Goal: Task Accomplishment & Management: Use online tool/utility

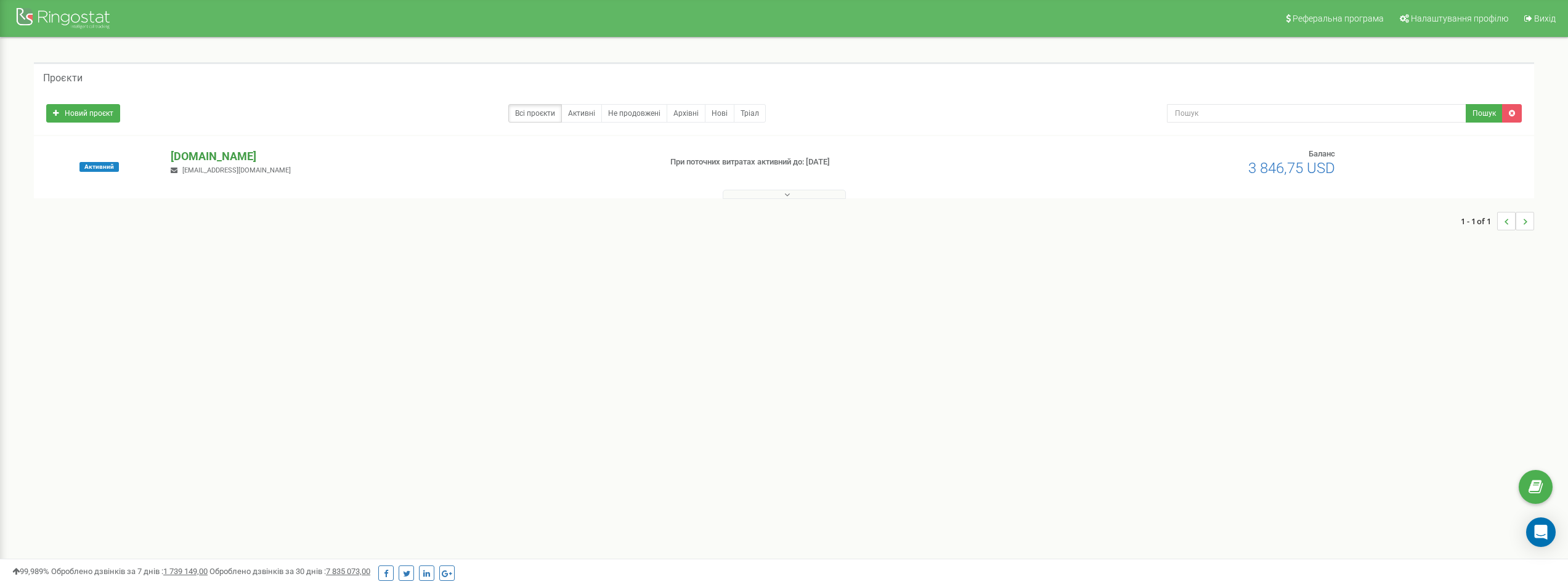
click at [218, 156] on p "[DOMAIN_NAME]" at bounding box center [410, 157] width 479 height 16
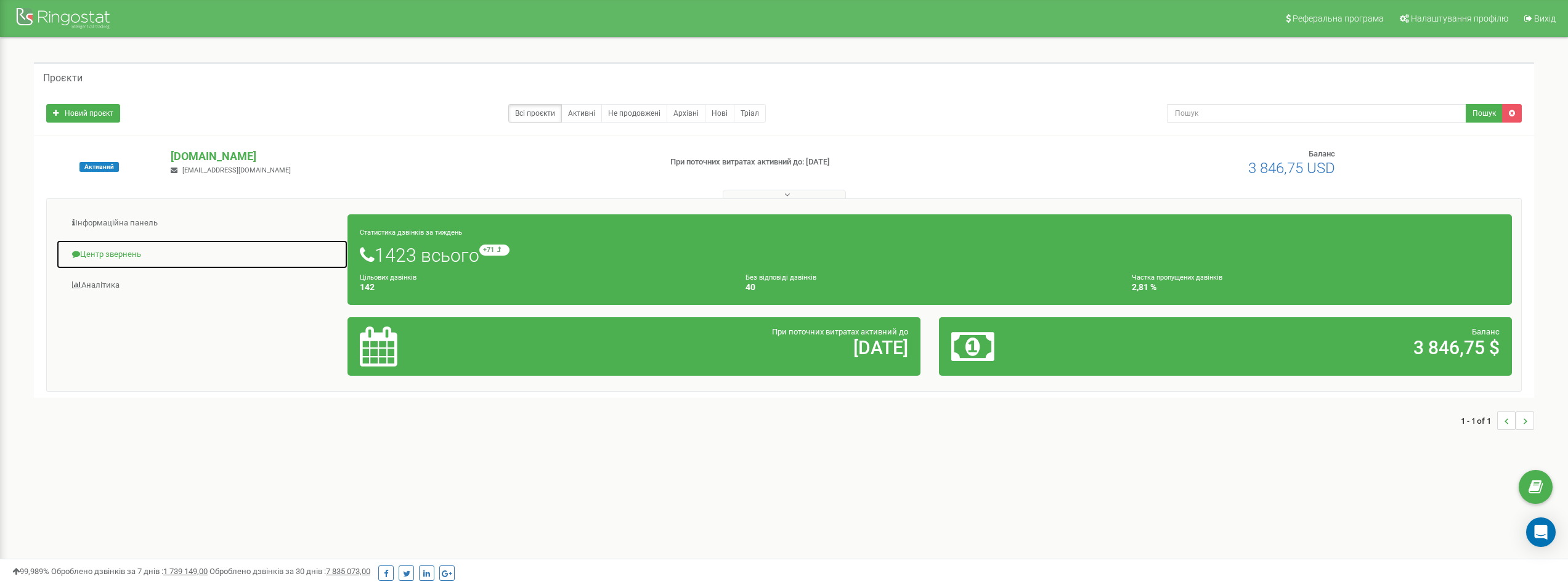
click at [102, 249] on link "Центр звернень" at bounding box center [202, 255] width 292 height 30
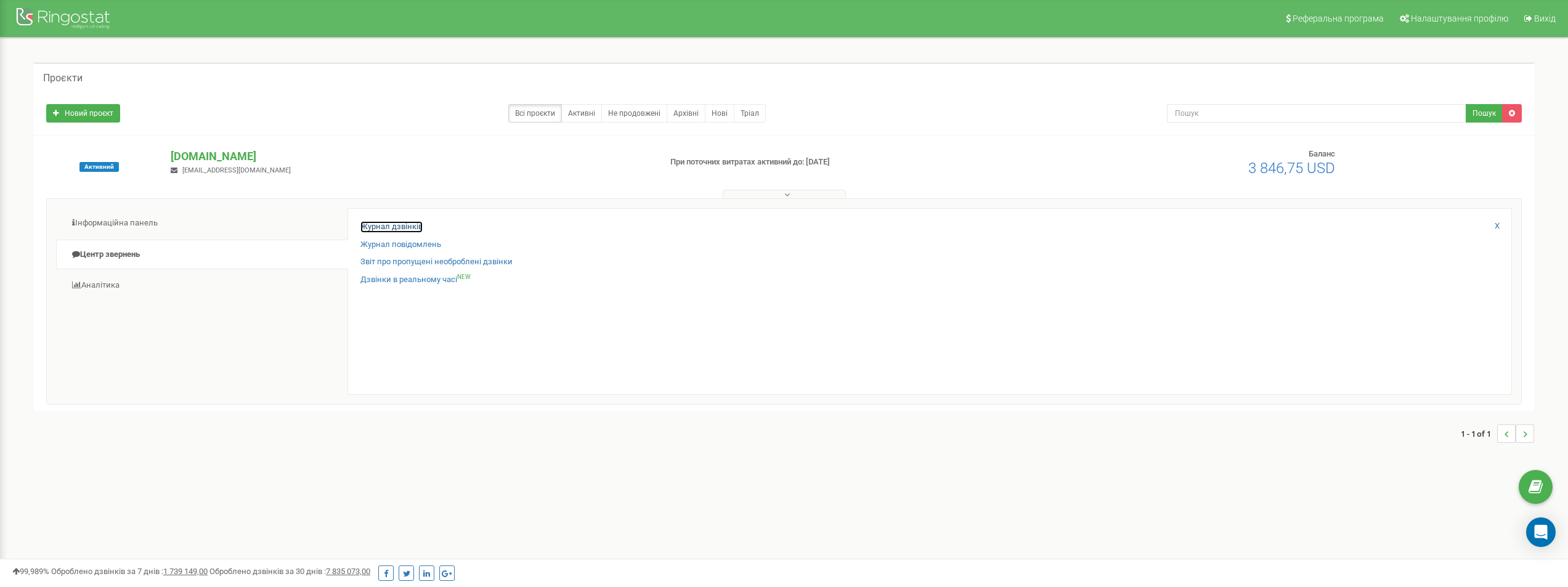
click at [408, 228] on link "Журнал дзвінків" at bounding box center [391, 227] width 62 height 12
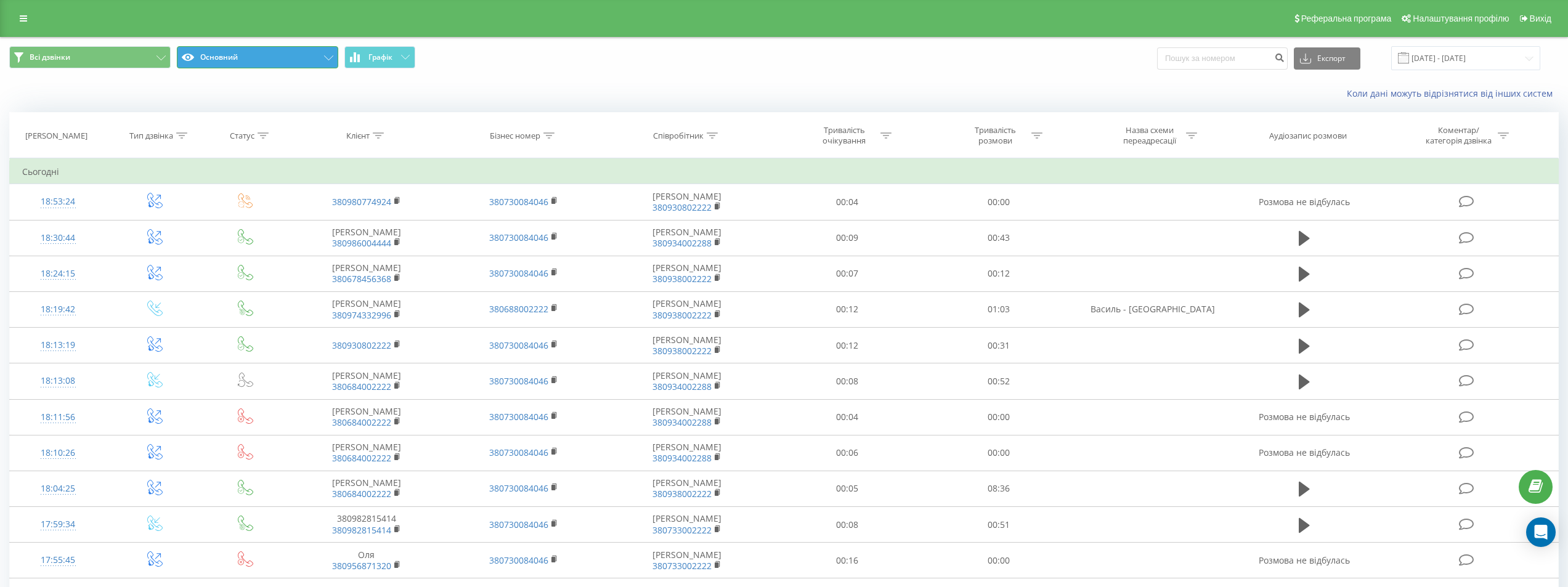
click at [275, 55] on button "Основний" at bounding box center [257, 57] width 161 height 22
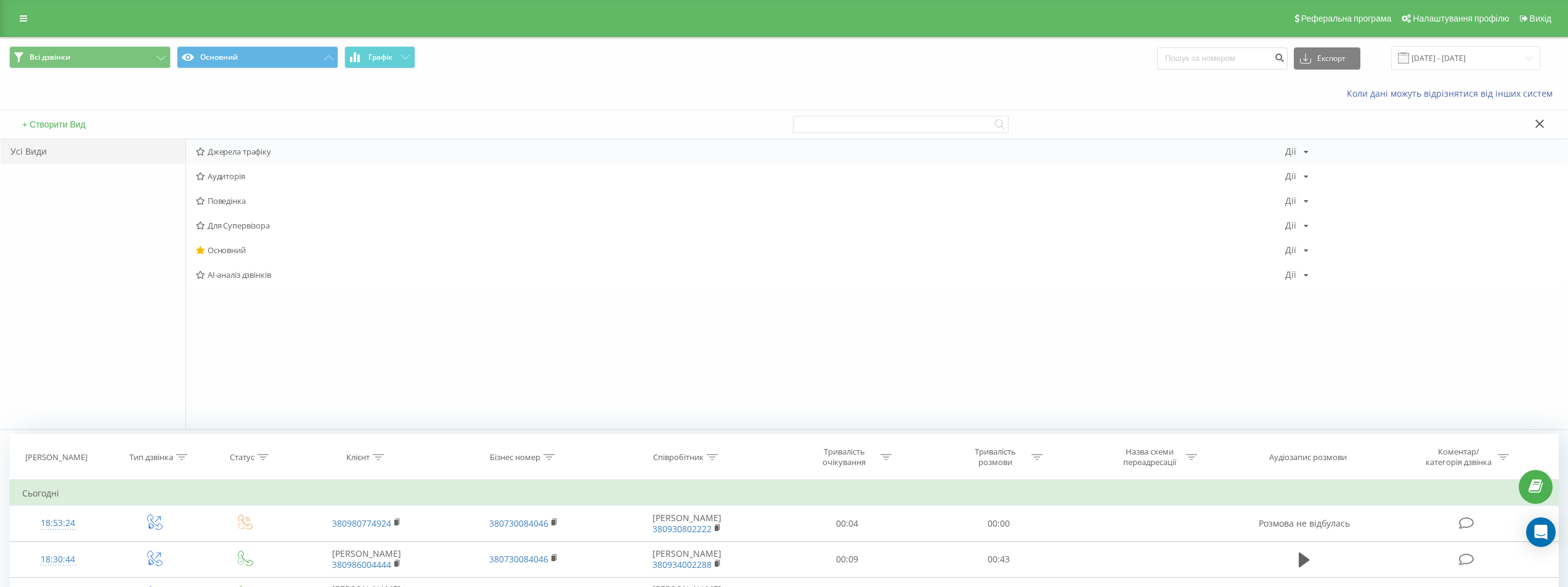
click at [252, 151] on span "Джерела трафіку" at bounding box center [740, 152] width 1089 height 9
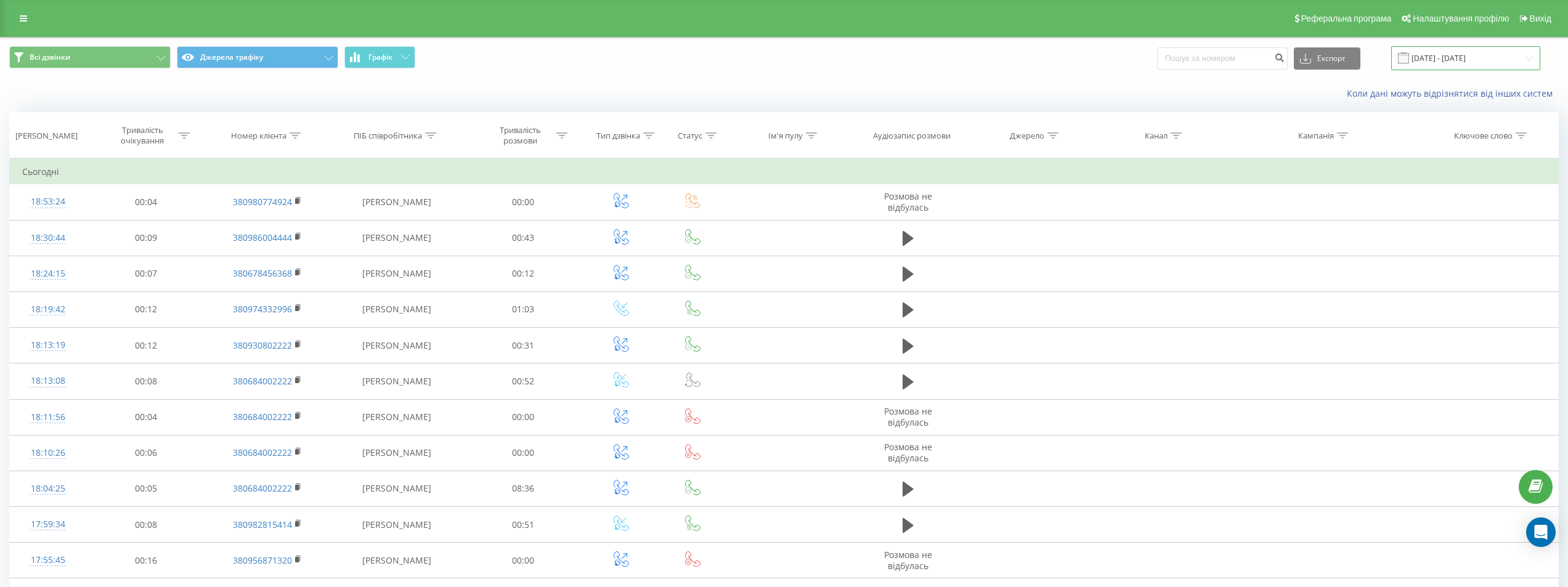
click at [1460, 52] on input "[DATE] - [DATE]" at bounding box center [1466, 58] width 149 height 24
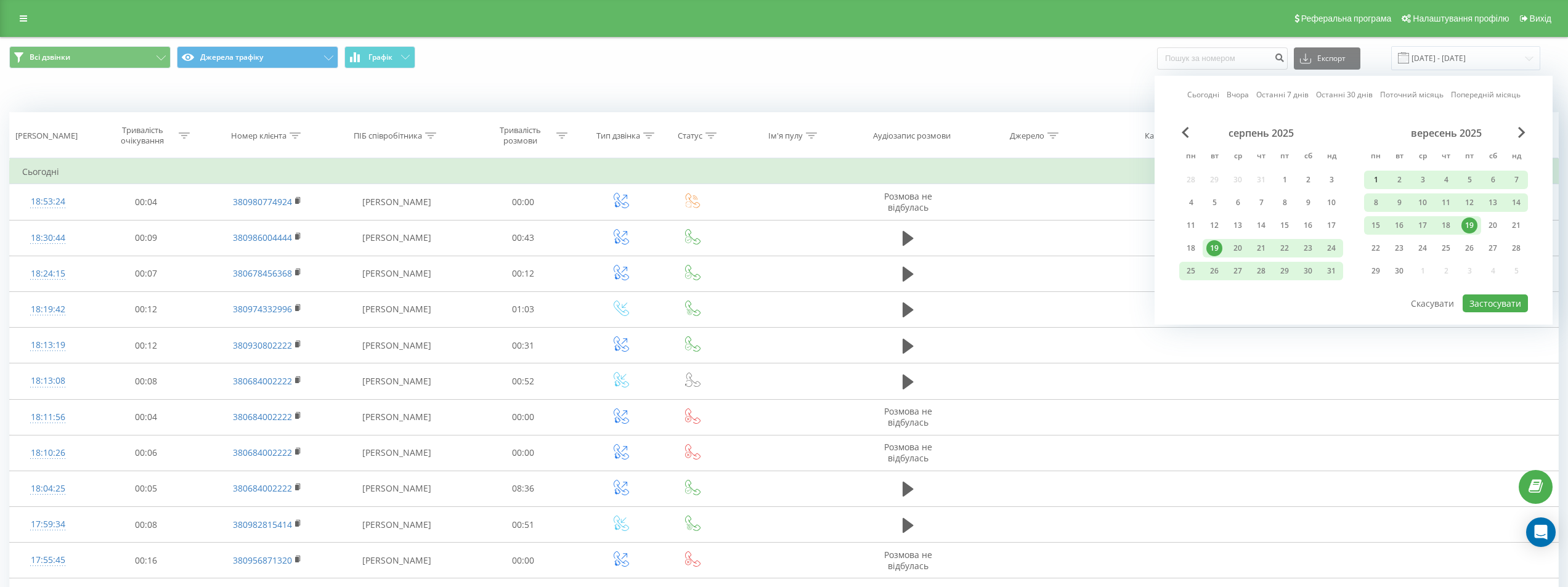
click at [1371, 177] on div "1" at bounding box center [1375, 180] width 16 height 16
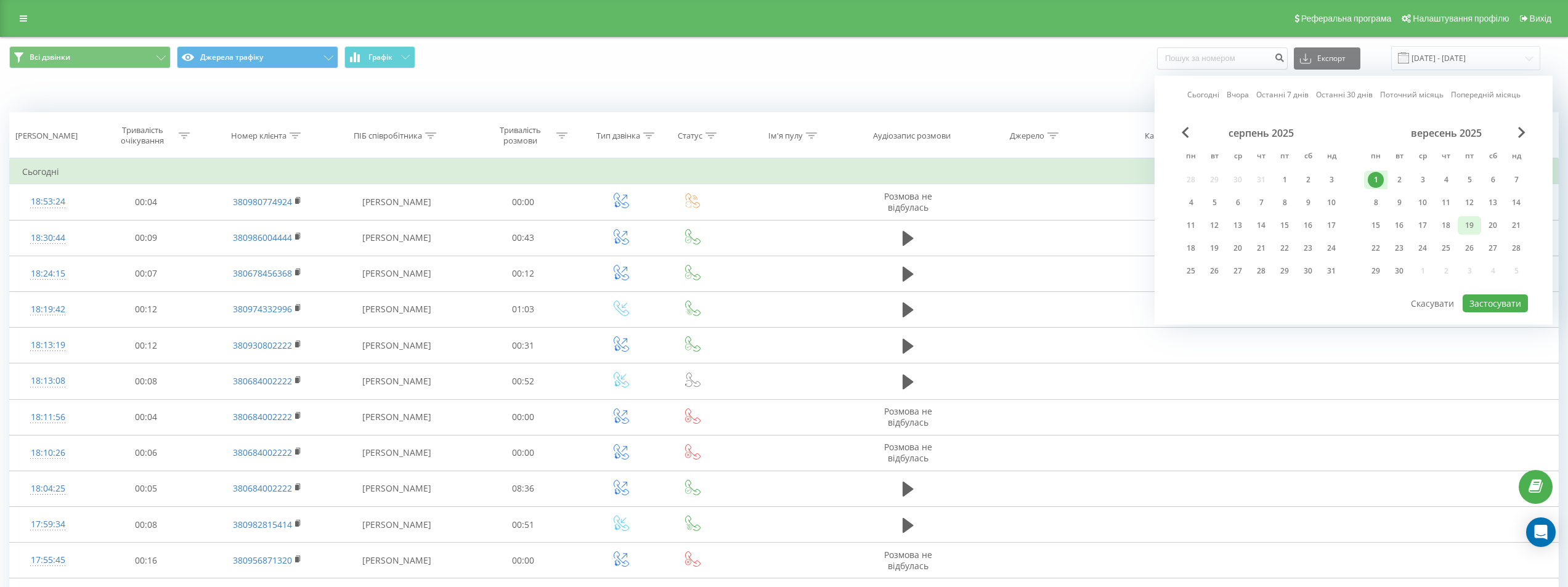
click at [1471, 225] on div "19" at bounding box center [1470, 226] width 16 height 16
click at [1491, 300] on button "Застосувати" at bounding box center [1495, 303] width 65 height 18
type input "[DATE] - [DATE]"
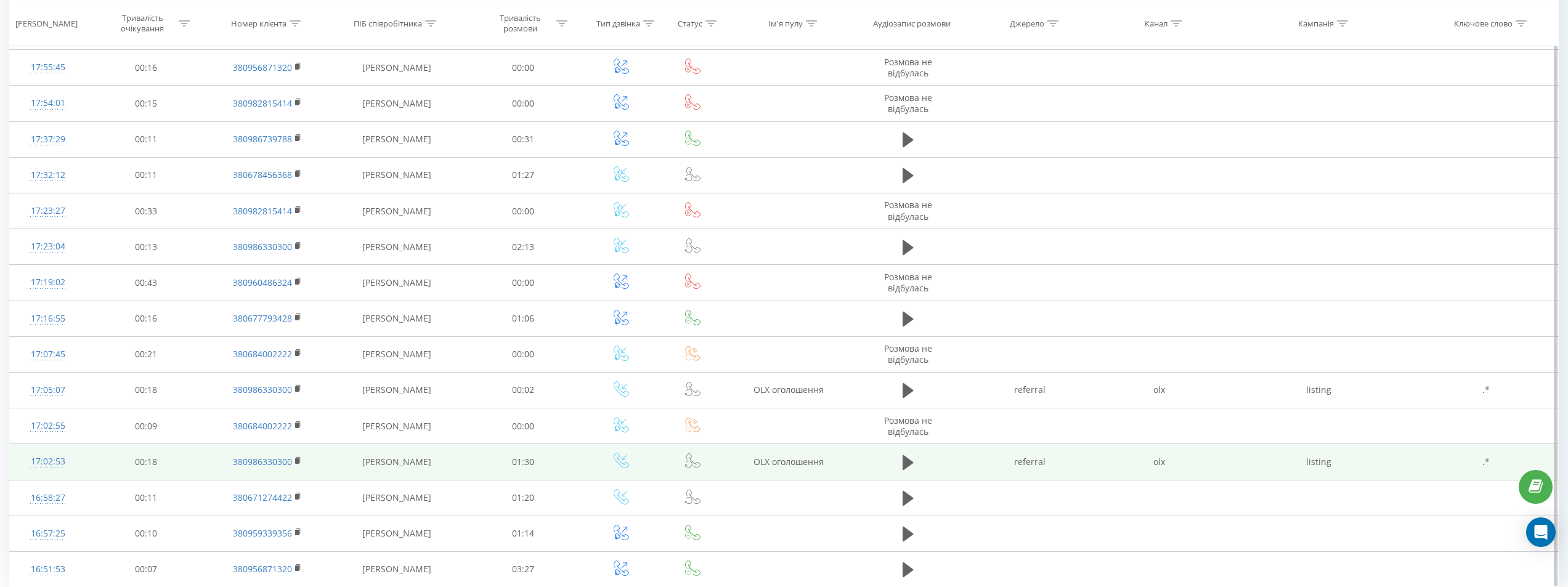
scroll to position [539, 0]
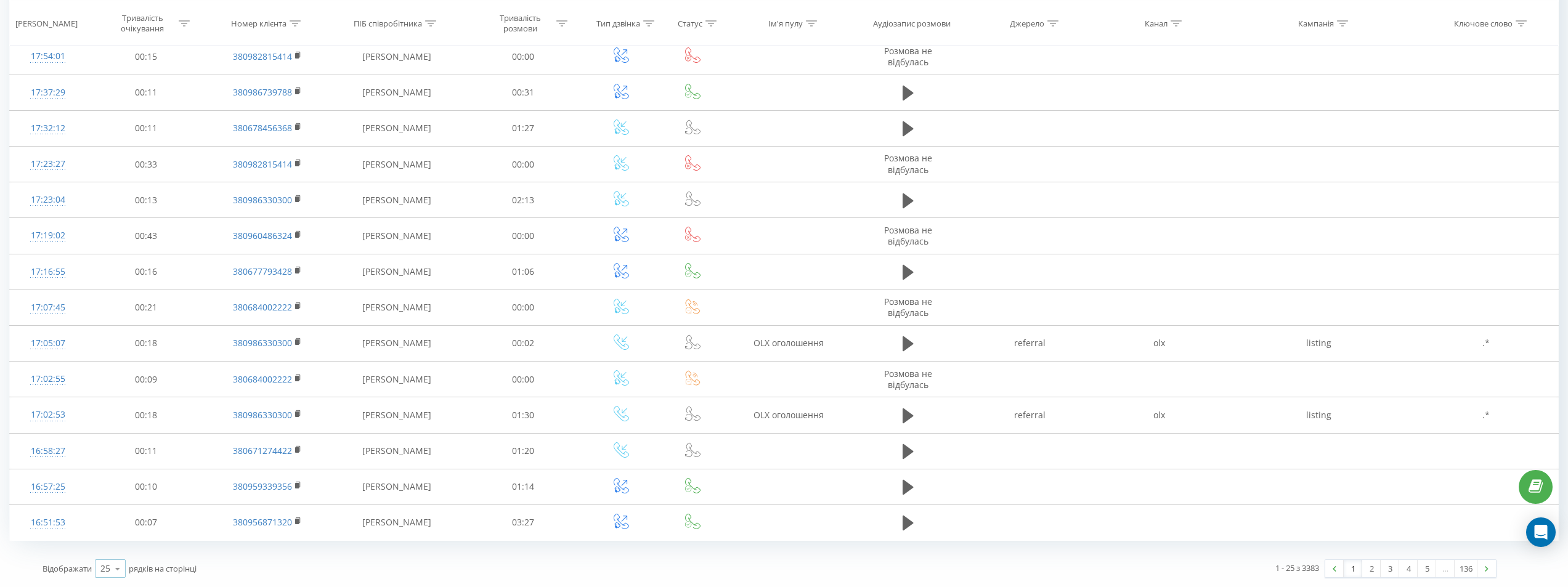
click at [114, 578] on icon at bounding box center [117, 569] width 18 height 24
click at [109, 558] on div "100" at bounding box center [110, 551] width 29 height 18
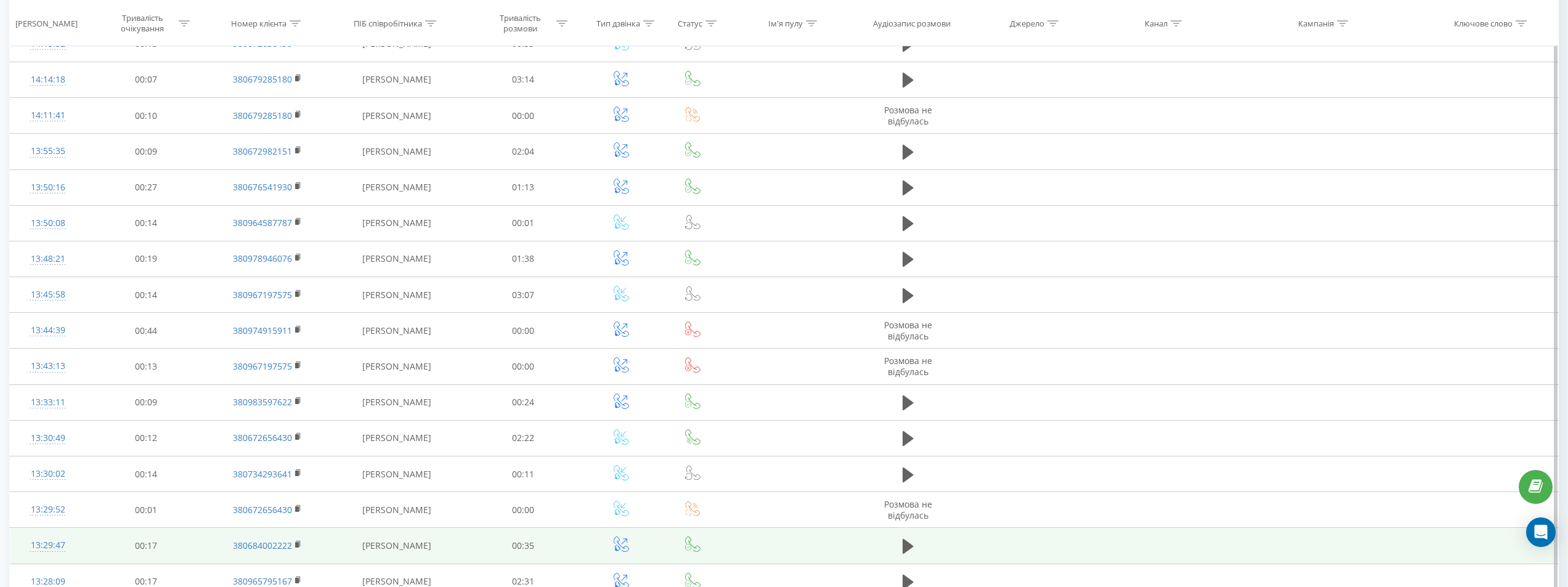
scroll to position [3227, 0]
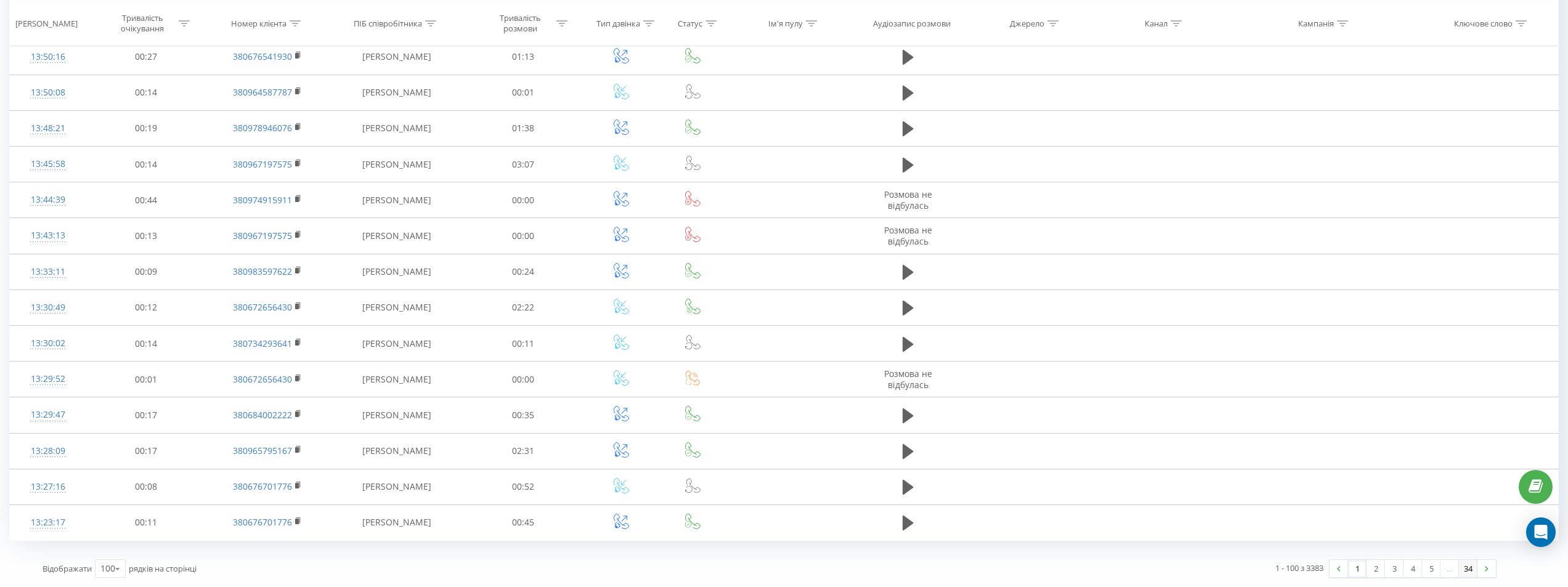
click at [1471, 564] on link "34" at bounding box center [1468, 569] width 18 height 18
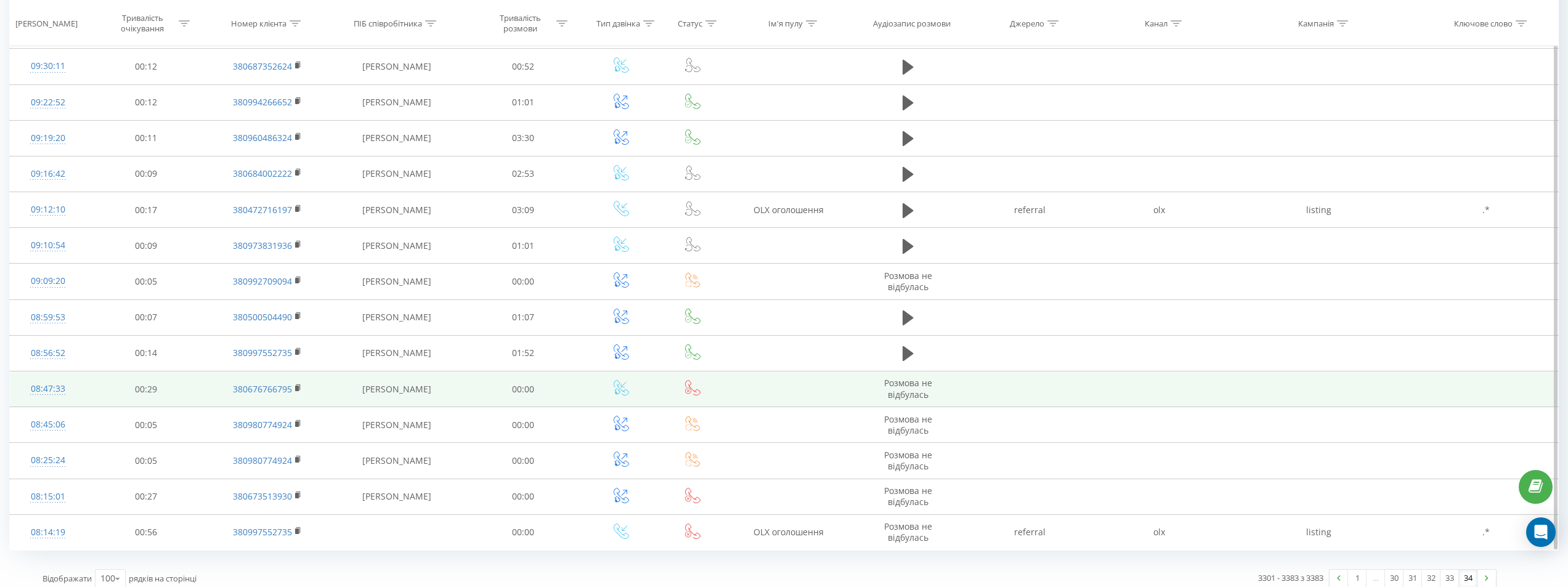
scroll to position [2618, 0]
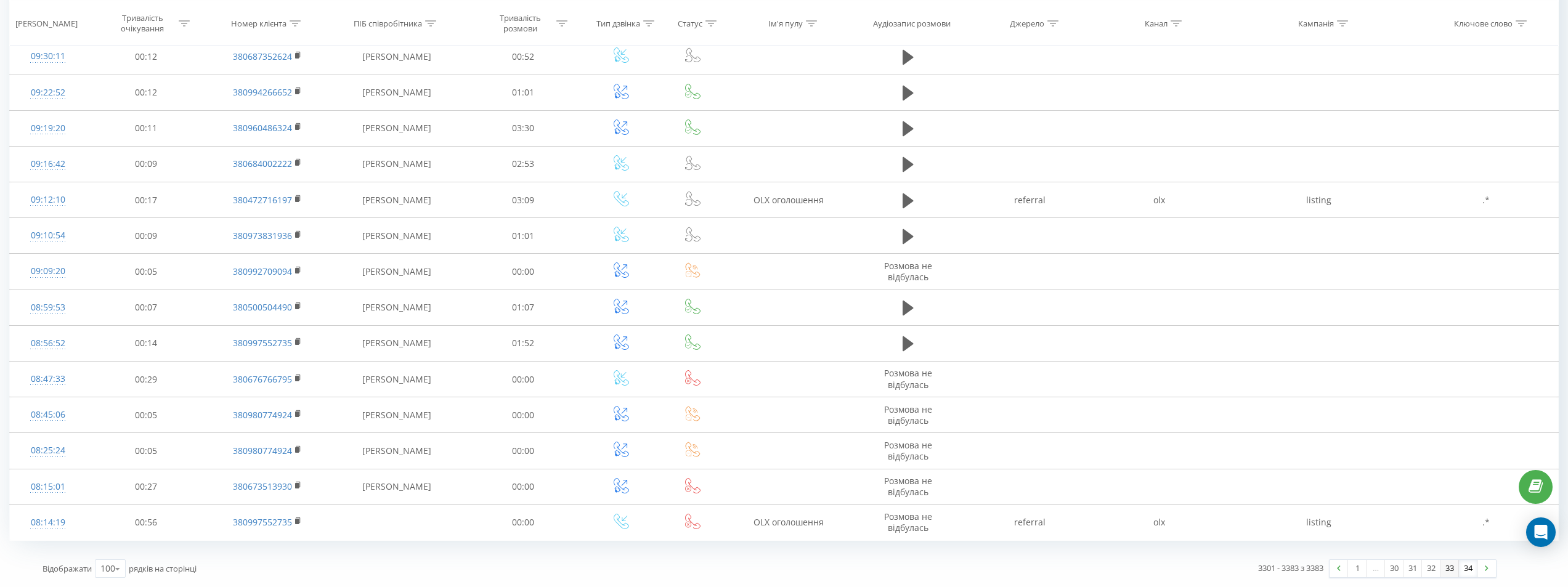
click at [1448, 570] on link "33" at bounding box center [1449, 569] width 18 height 18
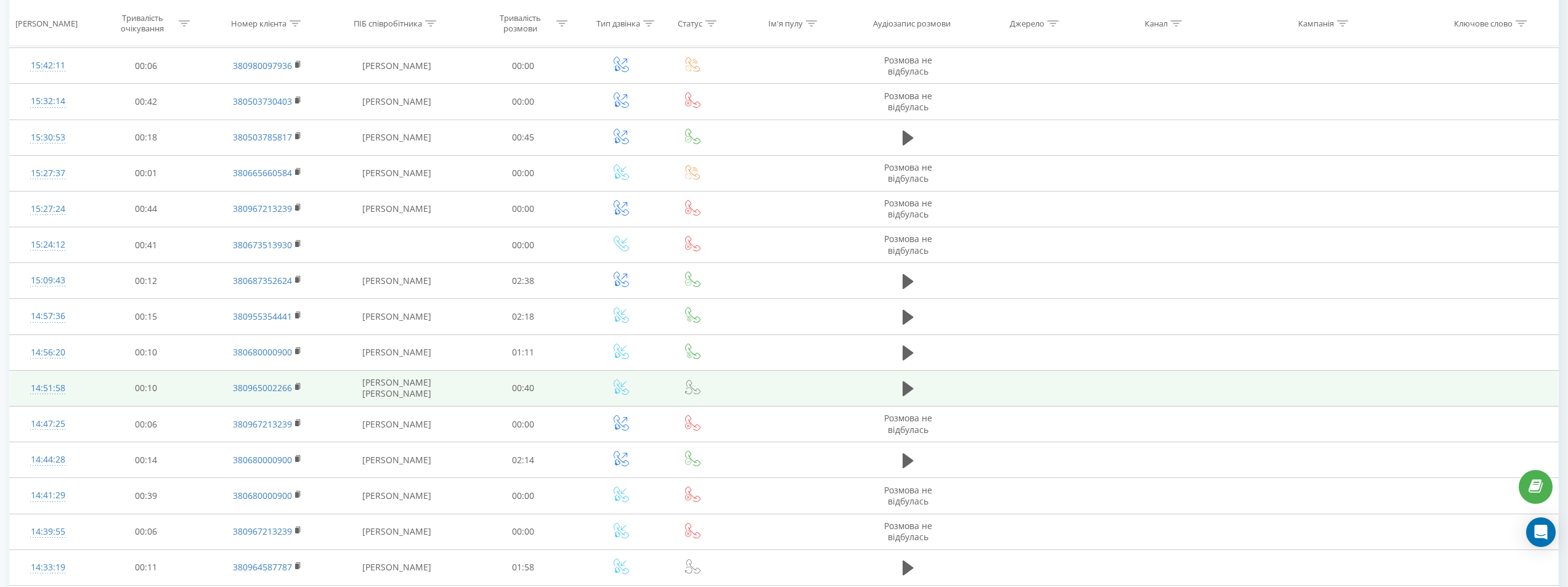
scroll to position [3252, 0]
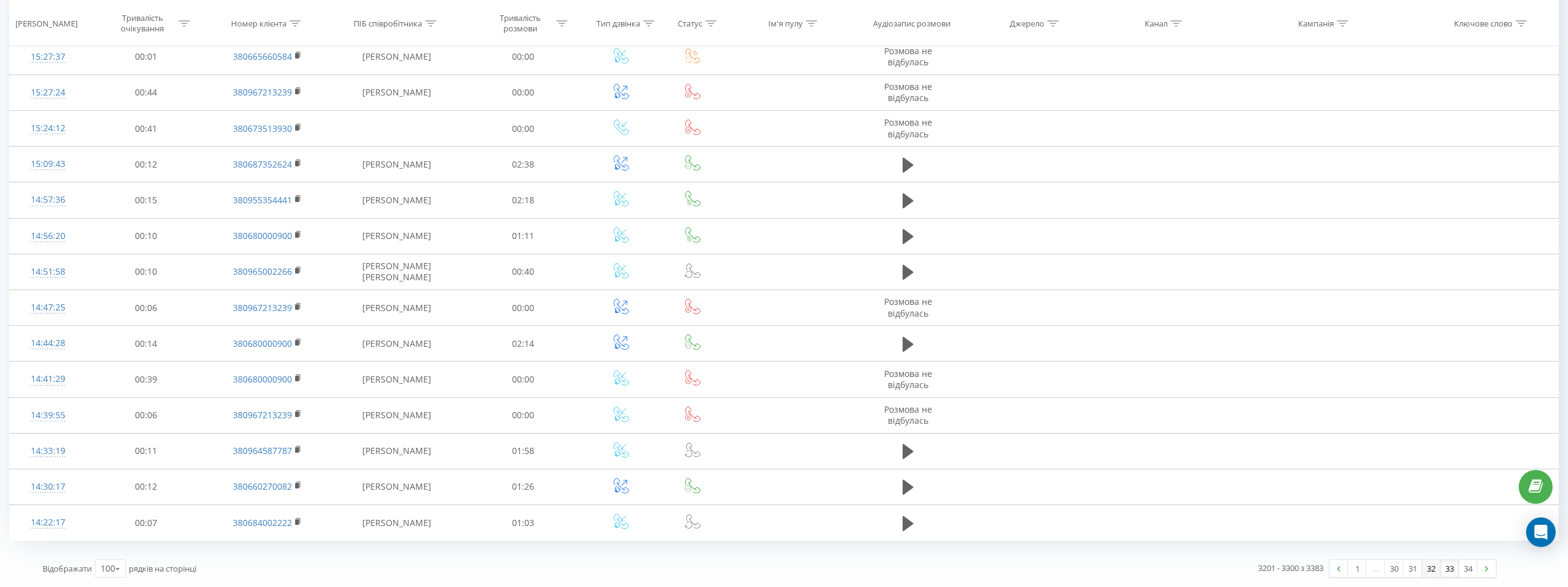
click at [1429, 568] on link "32" at bounding box center [1431, 569] width 18 height 18
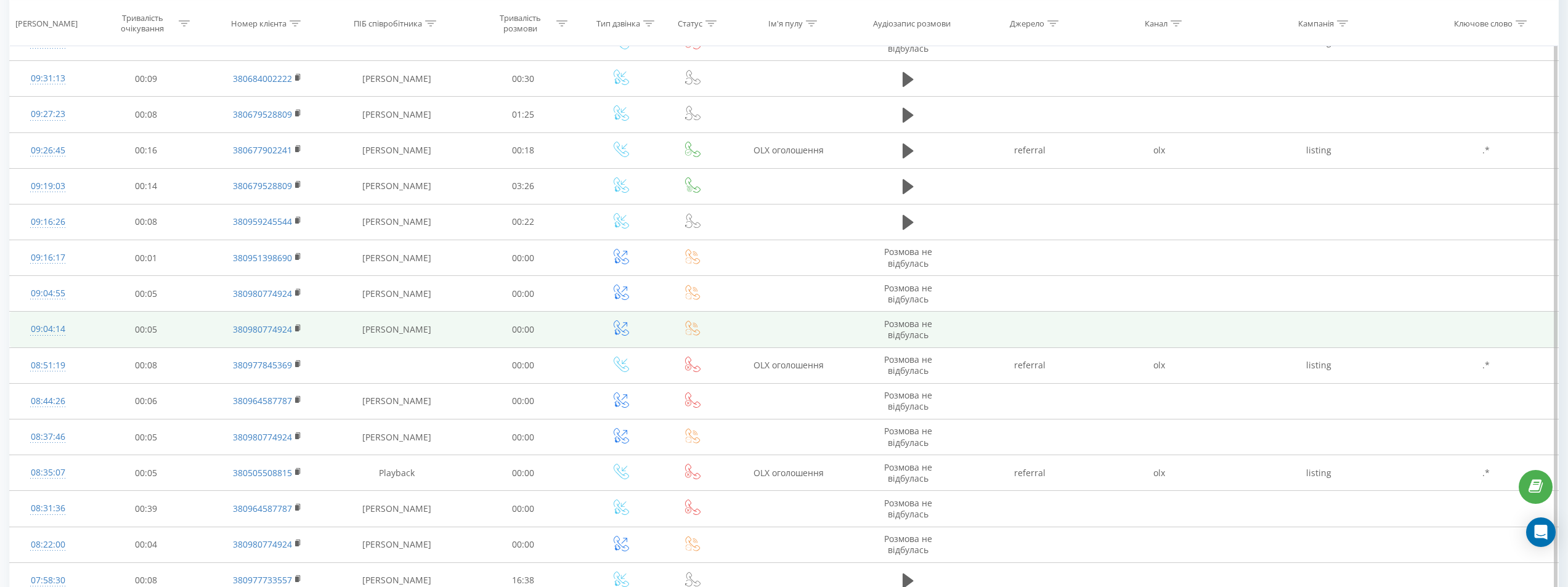
scroll to position [3227, 0]
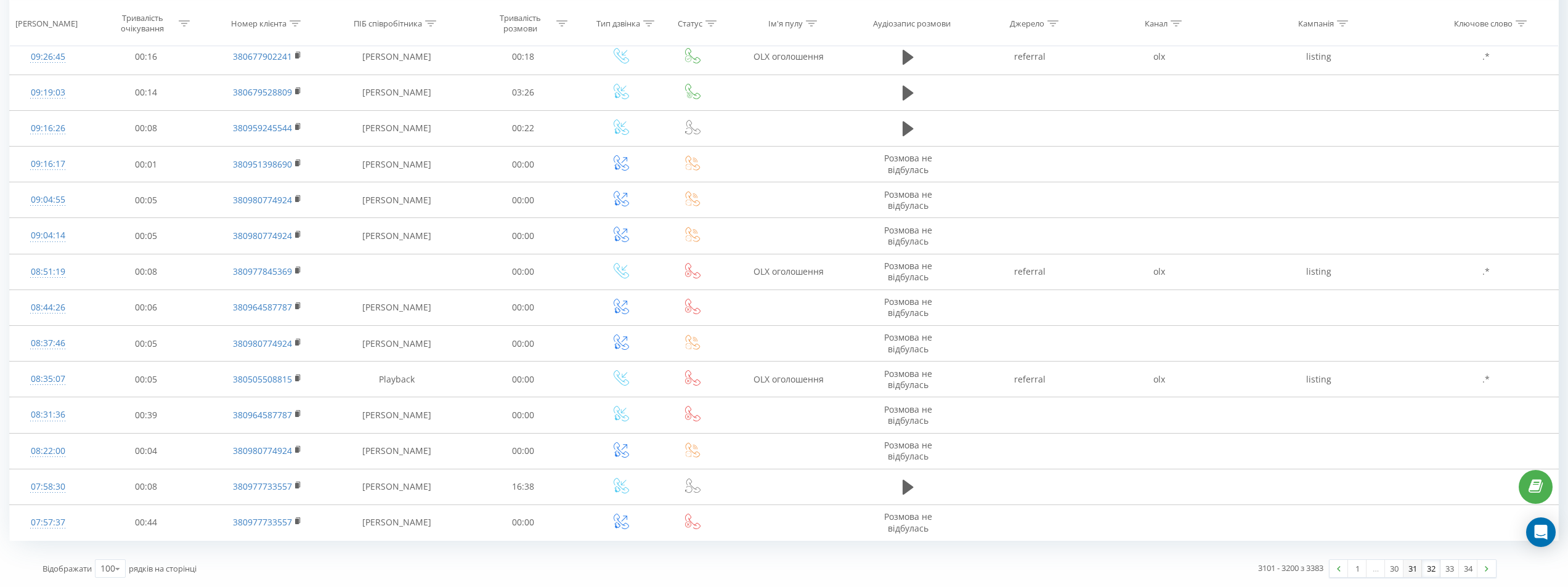
click at [1407, 568] on link "31" at bounding box center [1412, 569] width 18 height 18
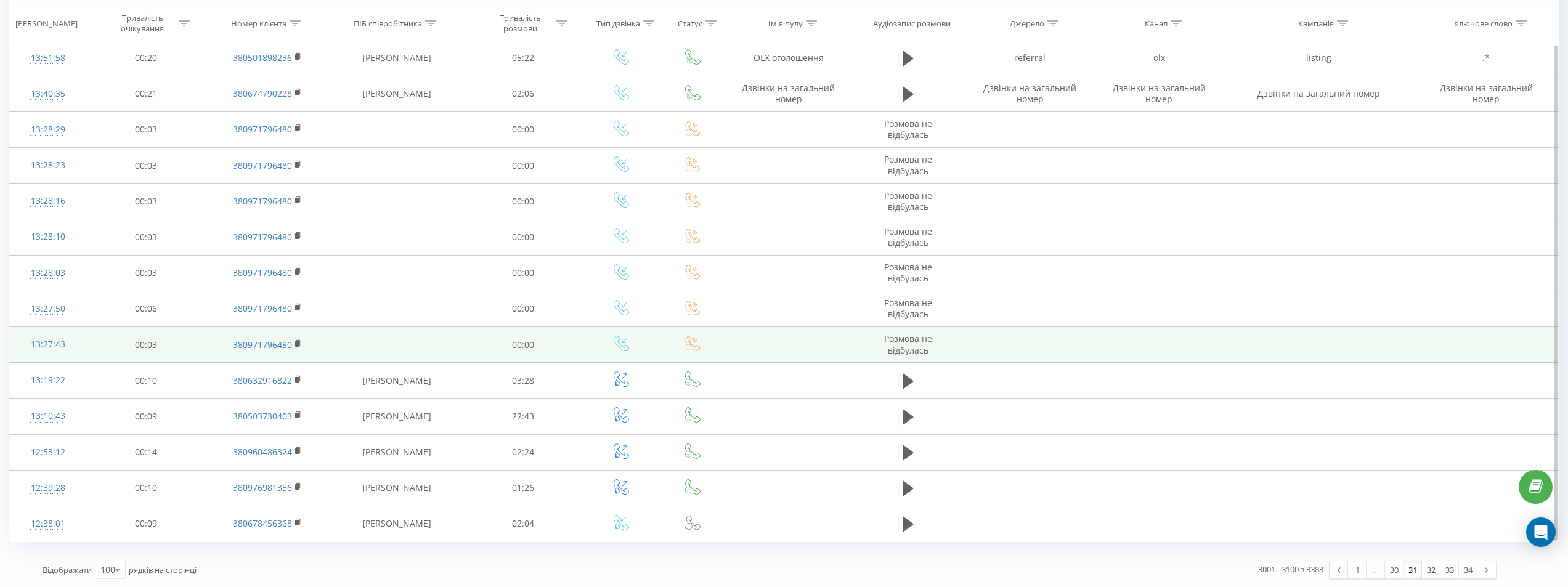
scroll to position [3227, 0]
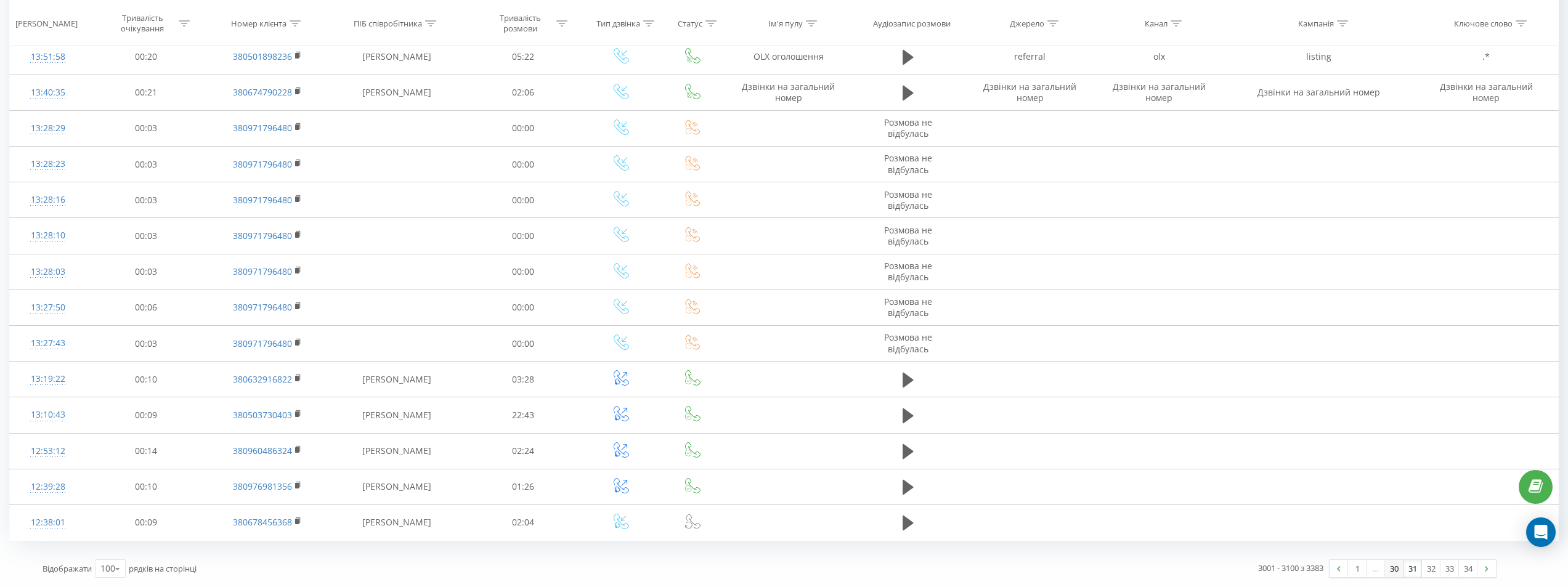
click at [1394, 571] on link "30" at bounding box center [1394, 569] width 18 height 18
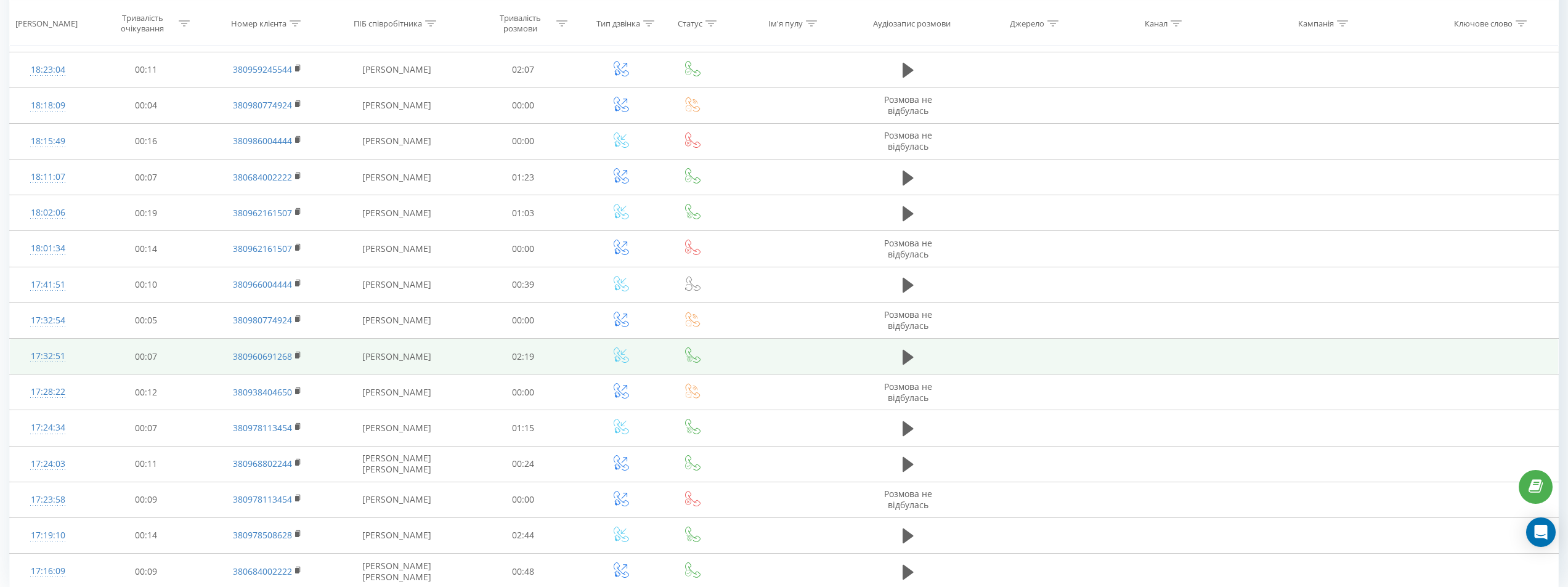
scroll to position [3252, 0]
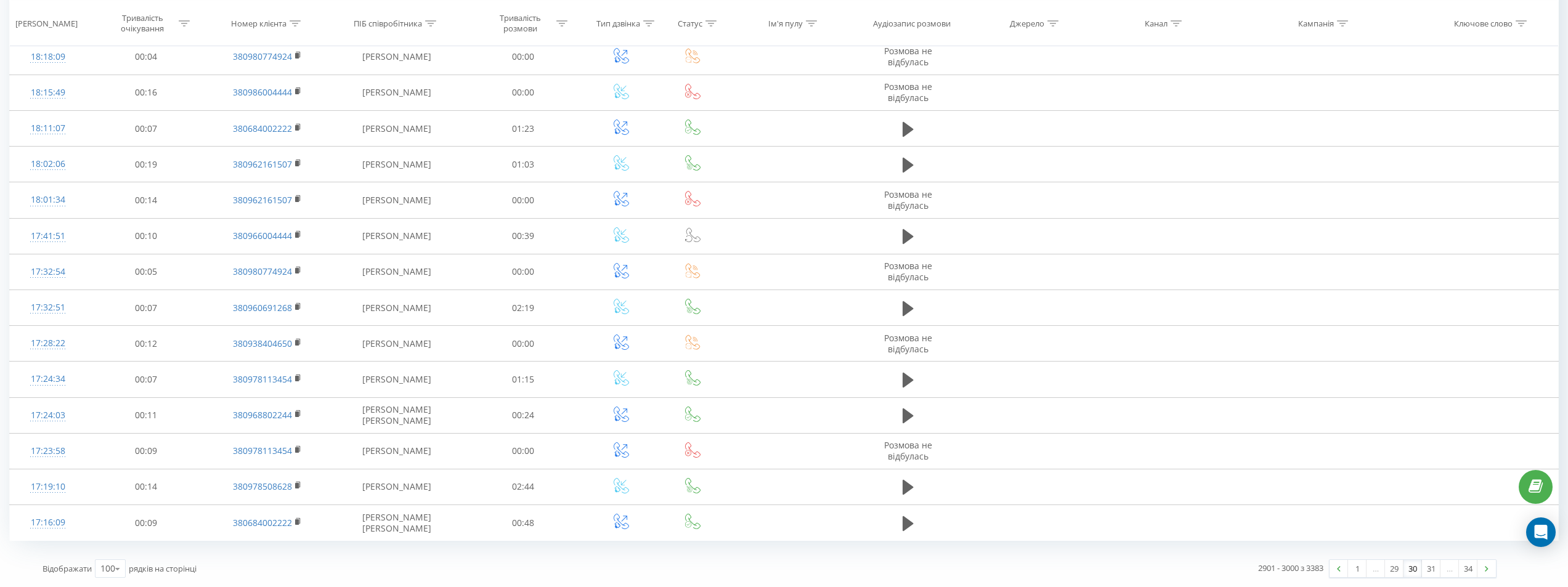
click at [1412, 569] on link "30" at bounding box center [1412, 569] width 18 height 18
click at [1395, 569] on link "29" at bounding box center [1394, 569] width 18 height 18
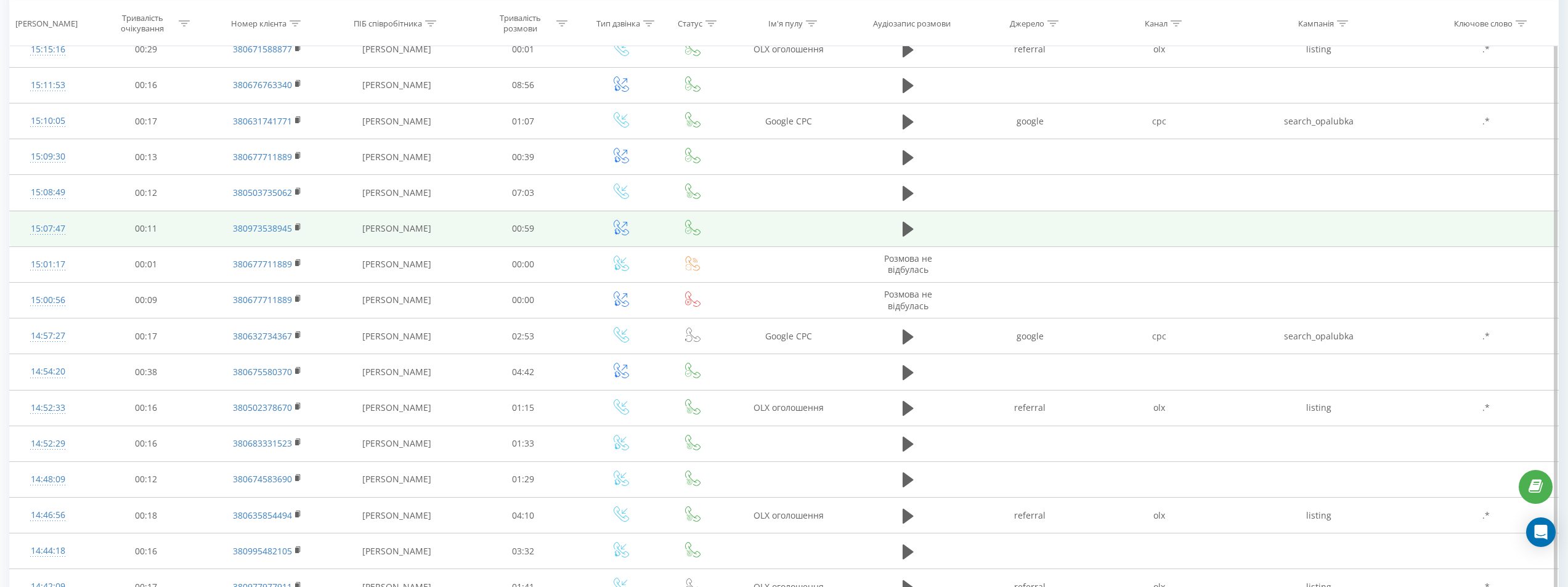
scroll to position [636, 0]
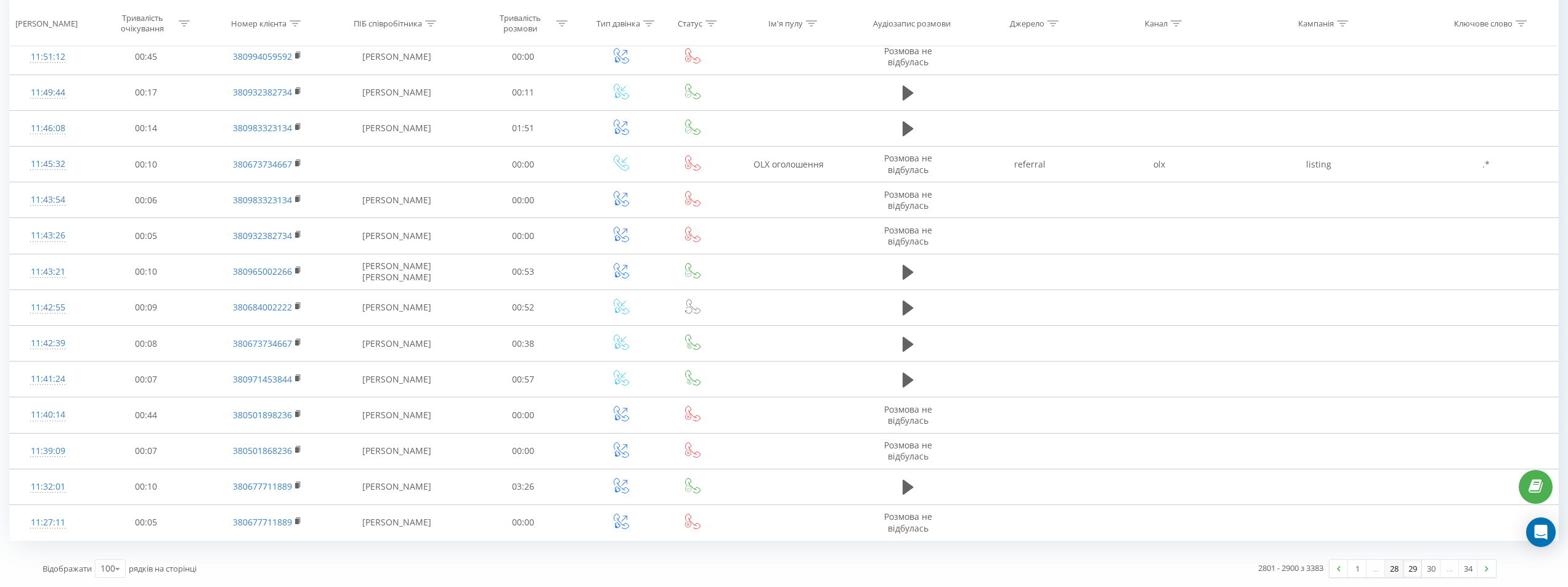
click at [1391, 569] on link "28" at bounding box center [1394, 569] width 18 height 18
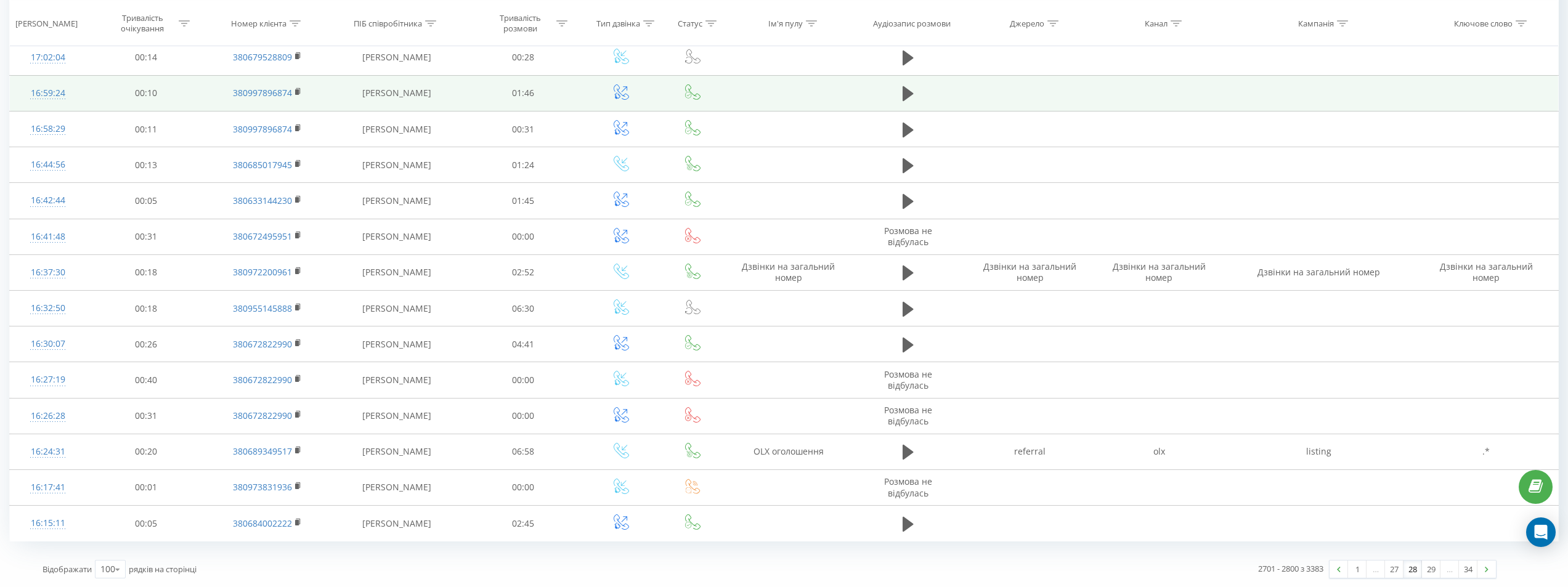
scroll to position [3252, 0]
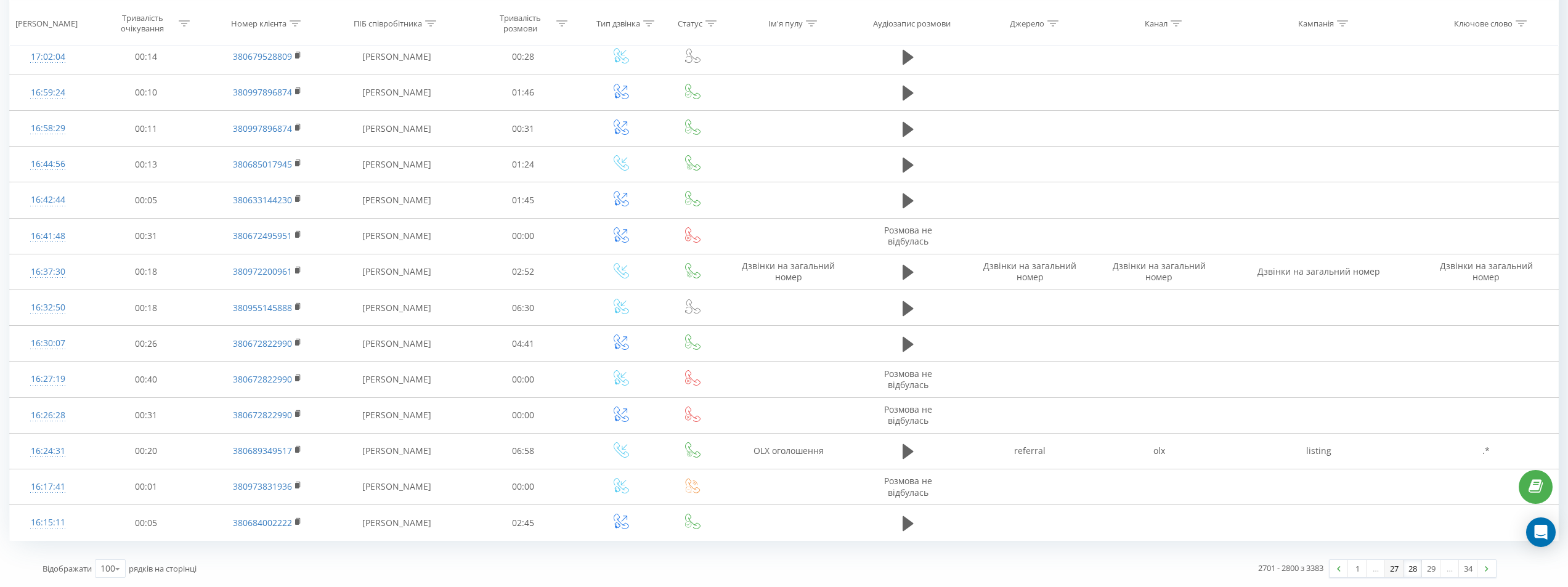
click at [1387, 566] on link "27" at bounding box center [1394, 569] width 18 height 18
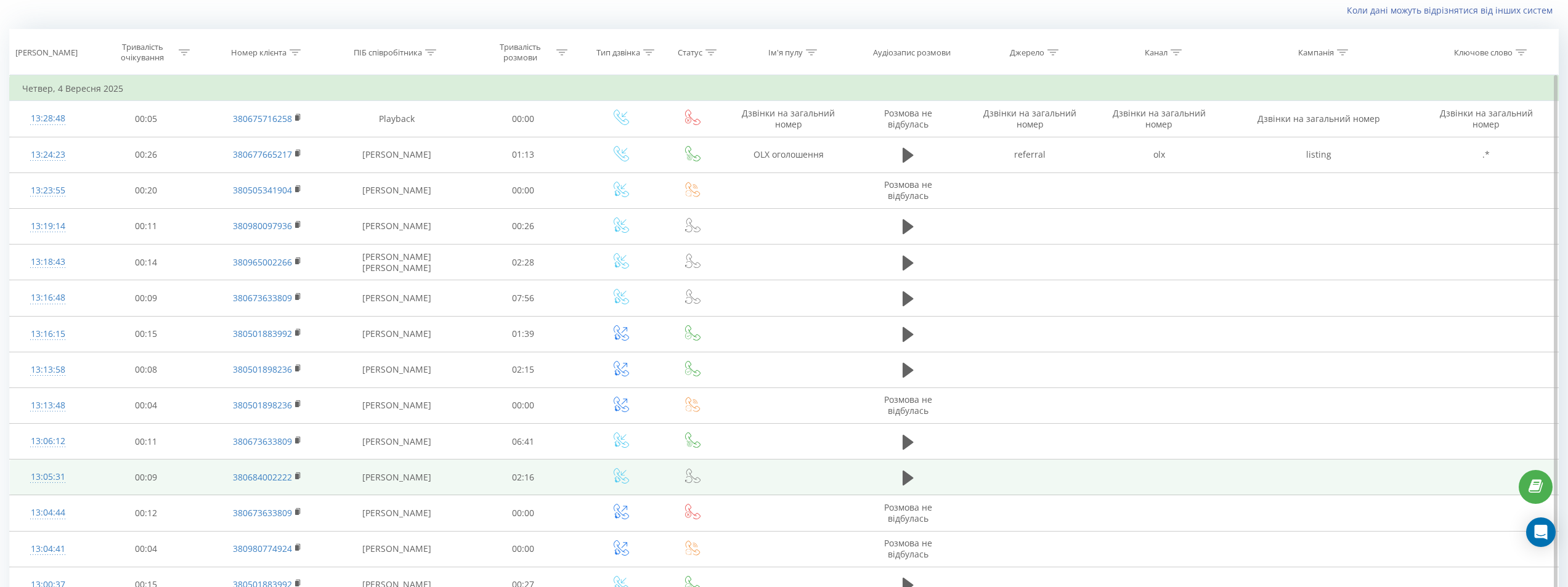
scroll to position [82, 0]
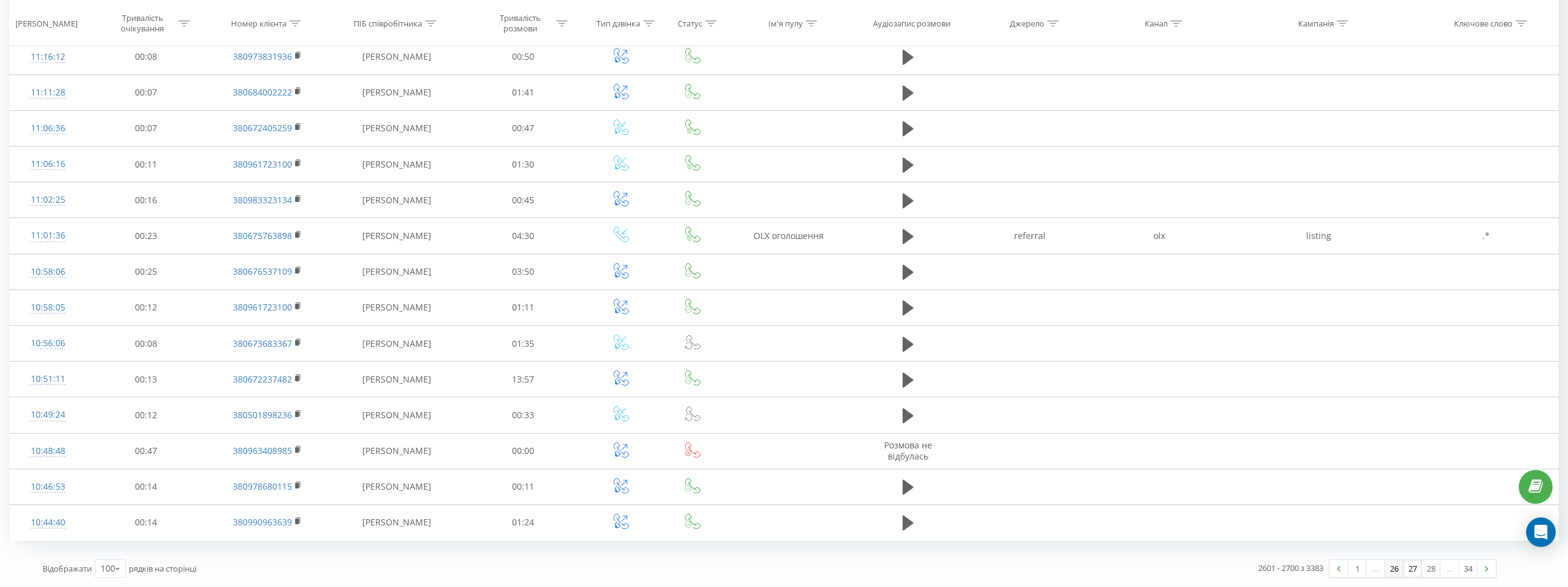
click at [1387, 569] on link "26" at bounding box center [1394, 569] width 18 height 18
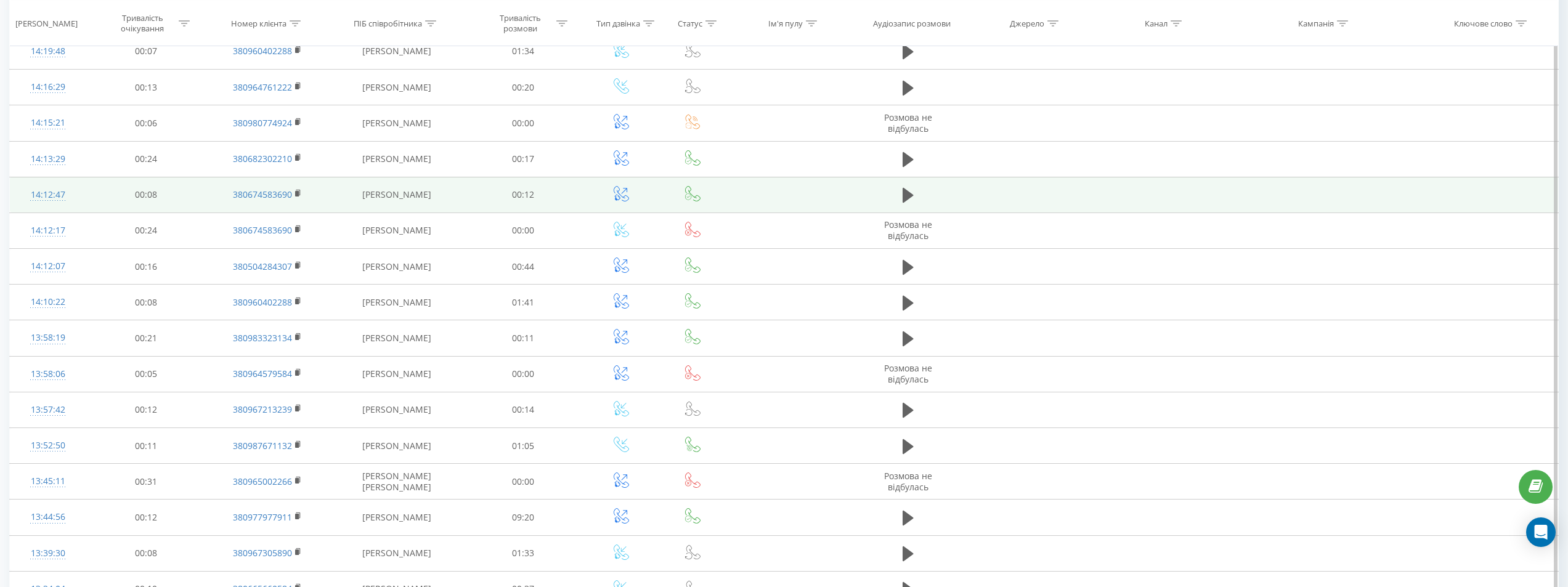
scroll to position [3227, 0]
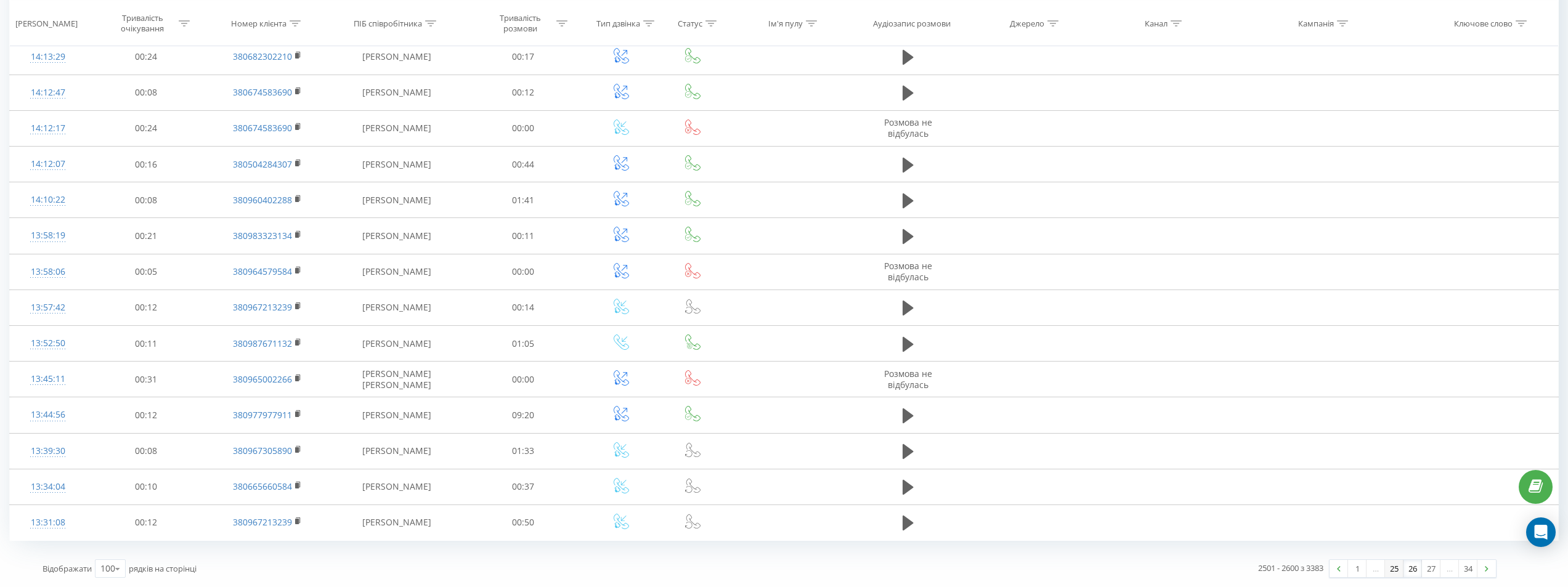
click at [1394, 566] on link "25" at bounding box center [1394, 569] width 18 height 18
click at [1387, 569] on link "24" at bounding box center [1394, 569] width 18 height 18
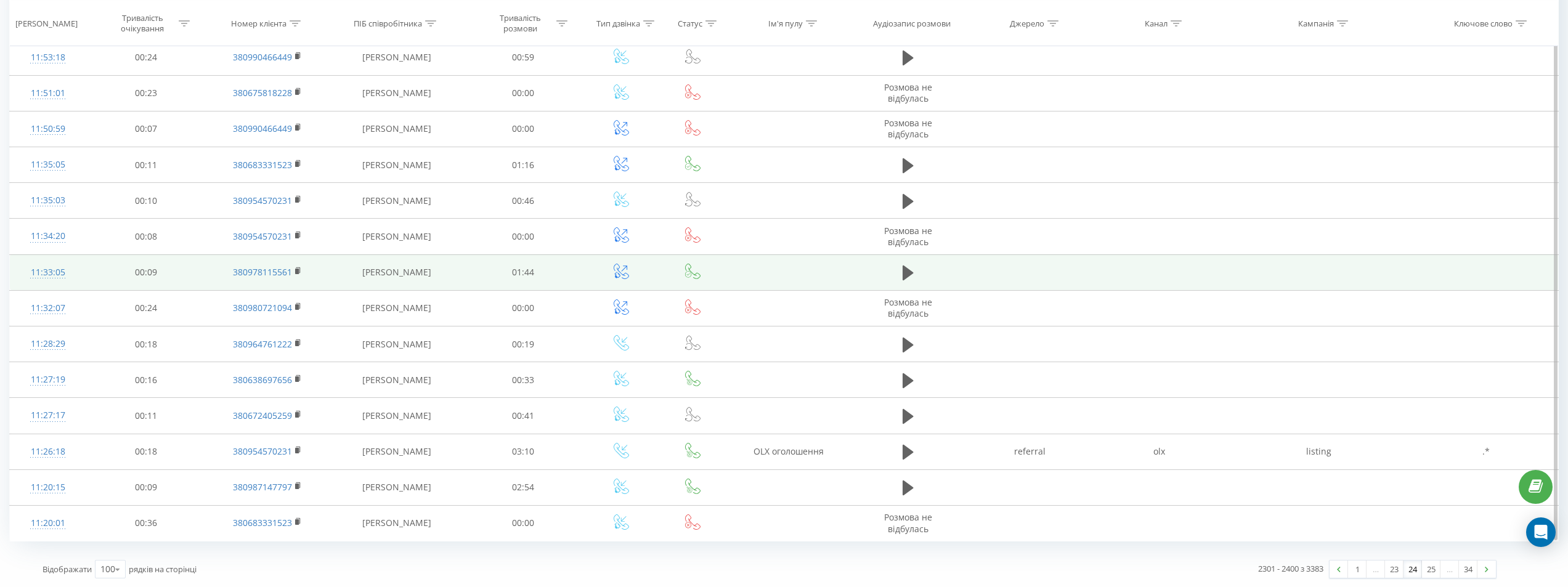
scroll to position [3227, 0]
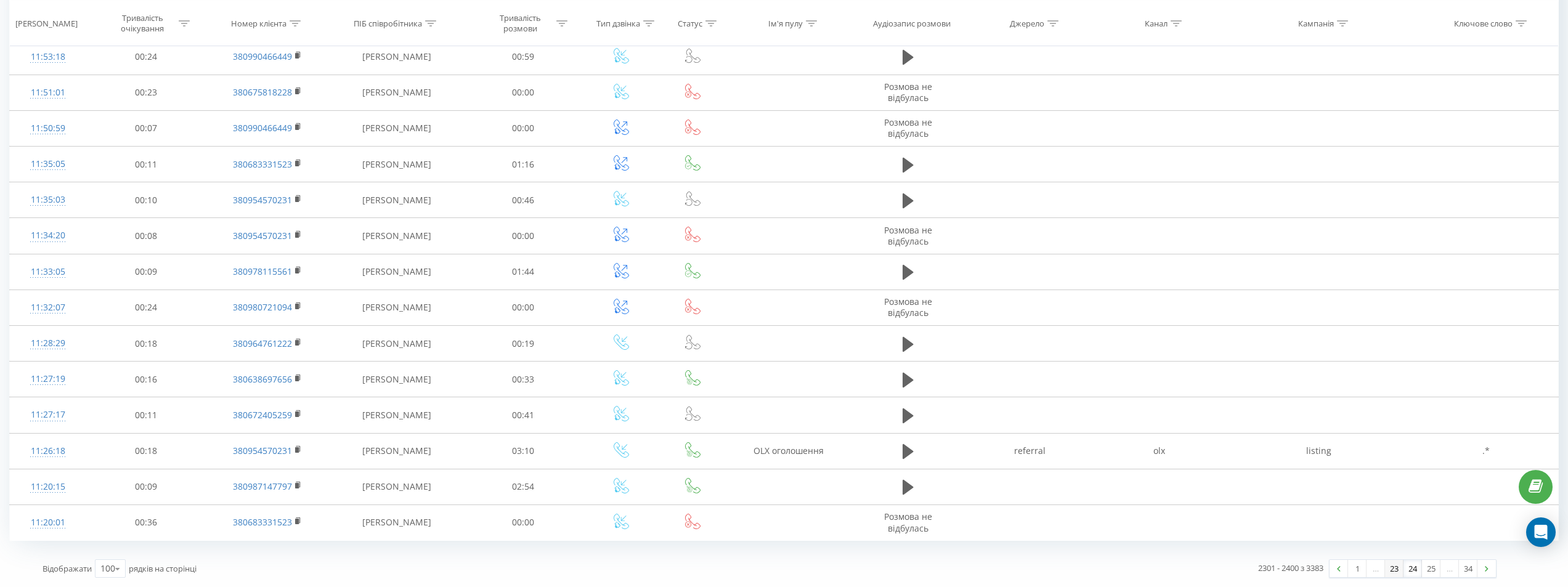
click at [1392, 568] on link "23" at bounding box center [1394, 569] width 18 height 18
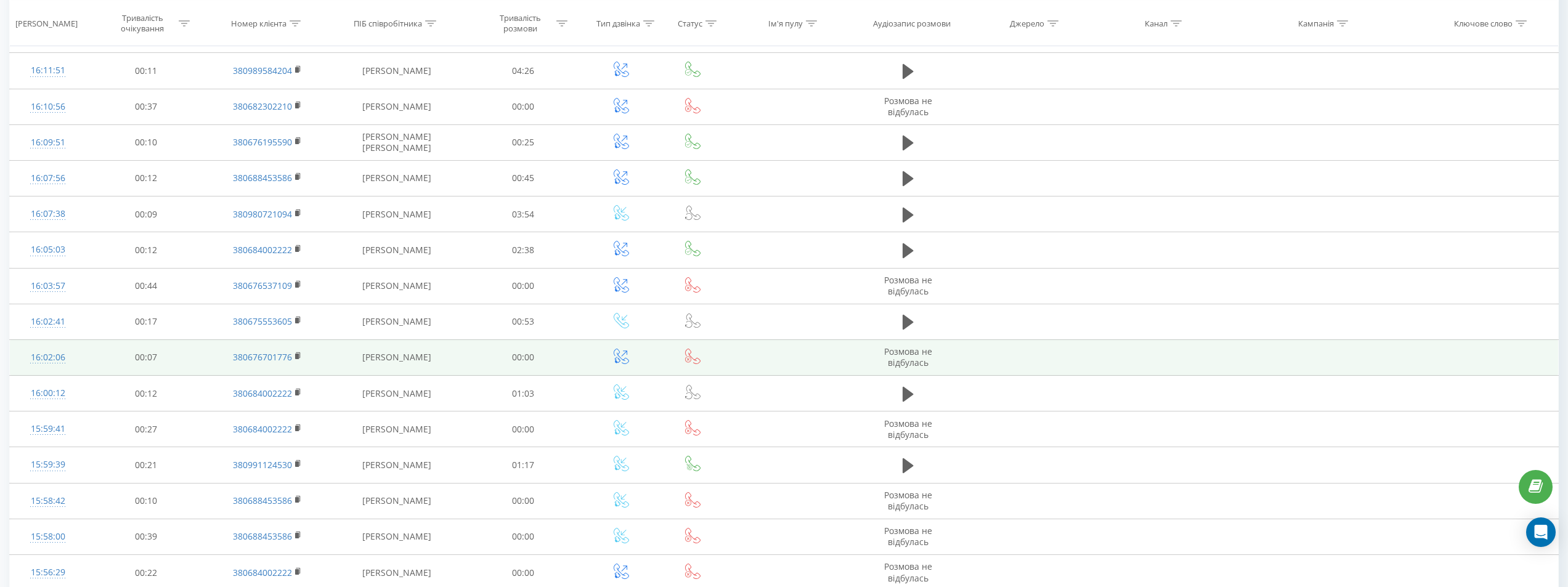
scroll to position [3277, 0]
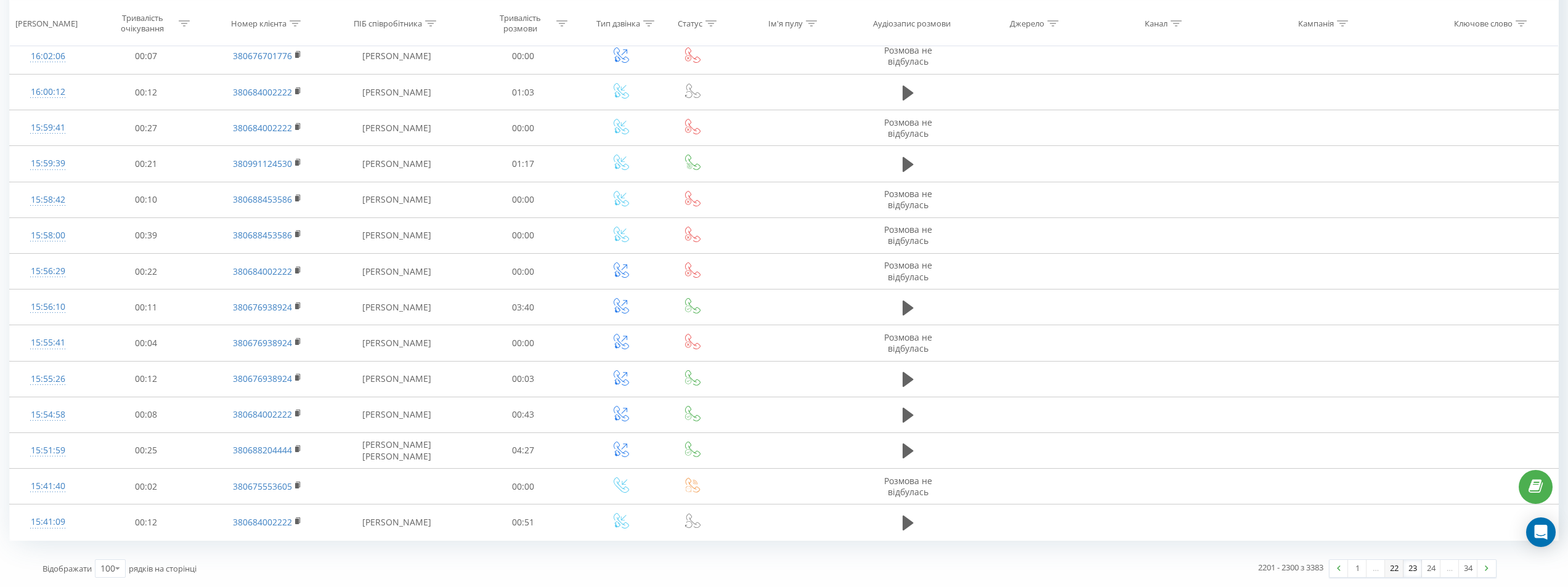
click at [1391, 570] on link "22" at bounding box center [1394, 569] width 18 height 18
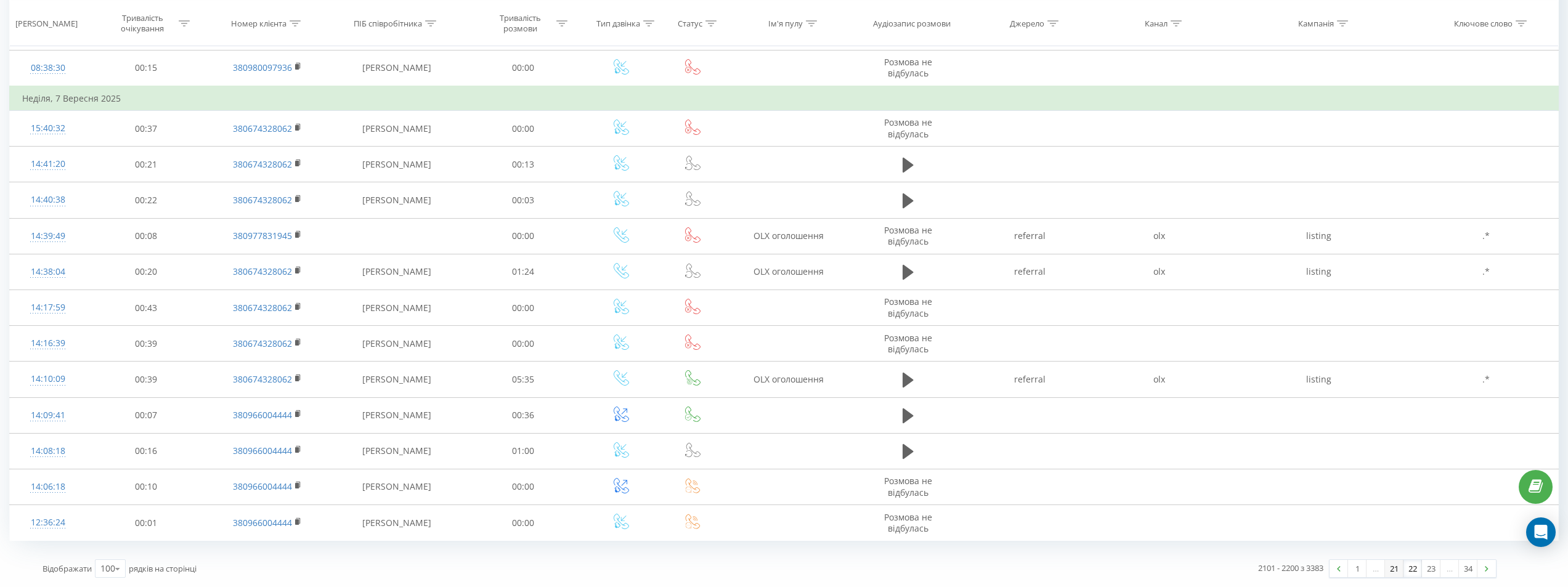
click at [1393, 568] on link "21" at bounding box center [1394, 569] width 18 height 18
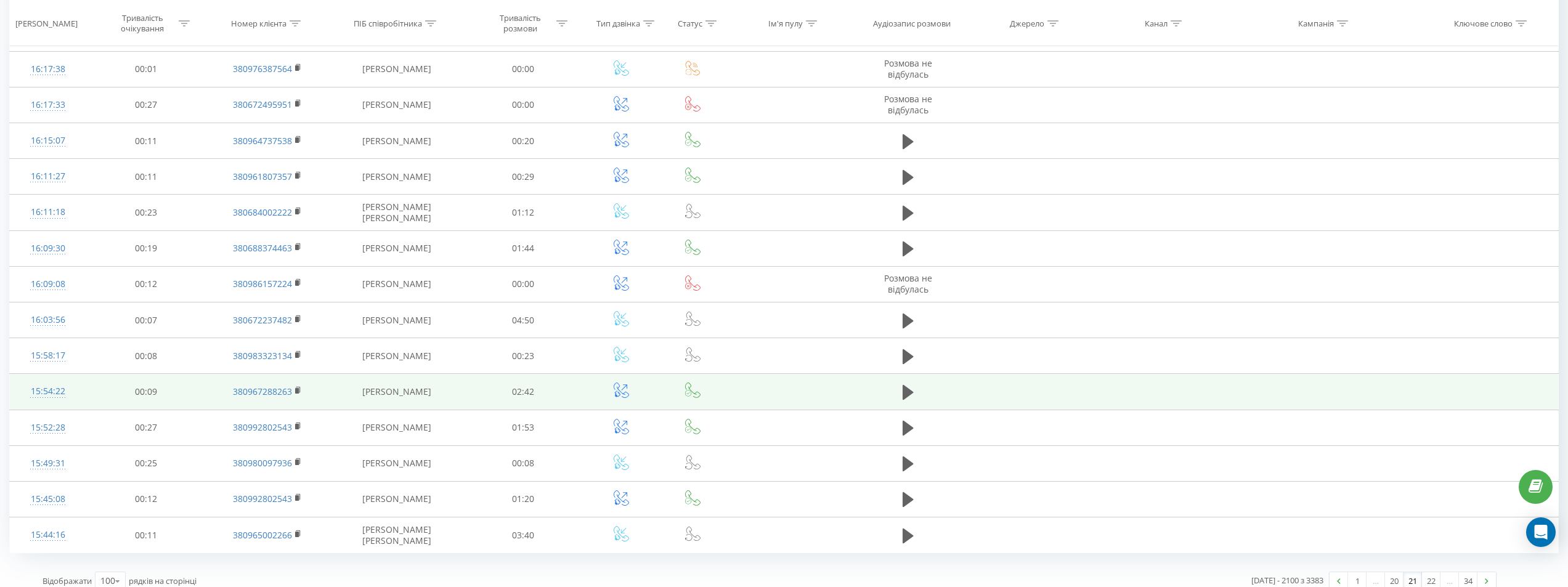
scroll to position [3252, 0]
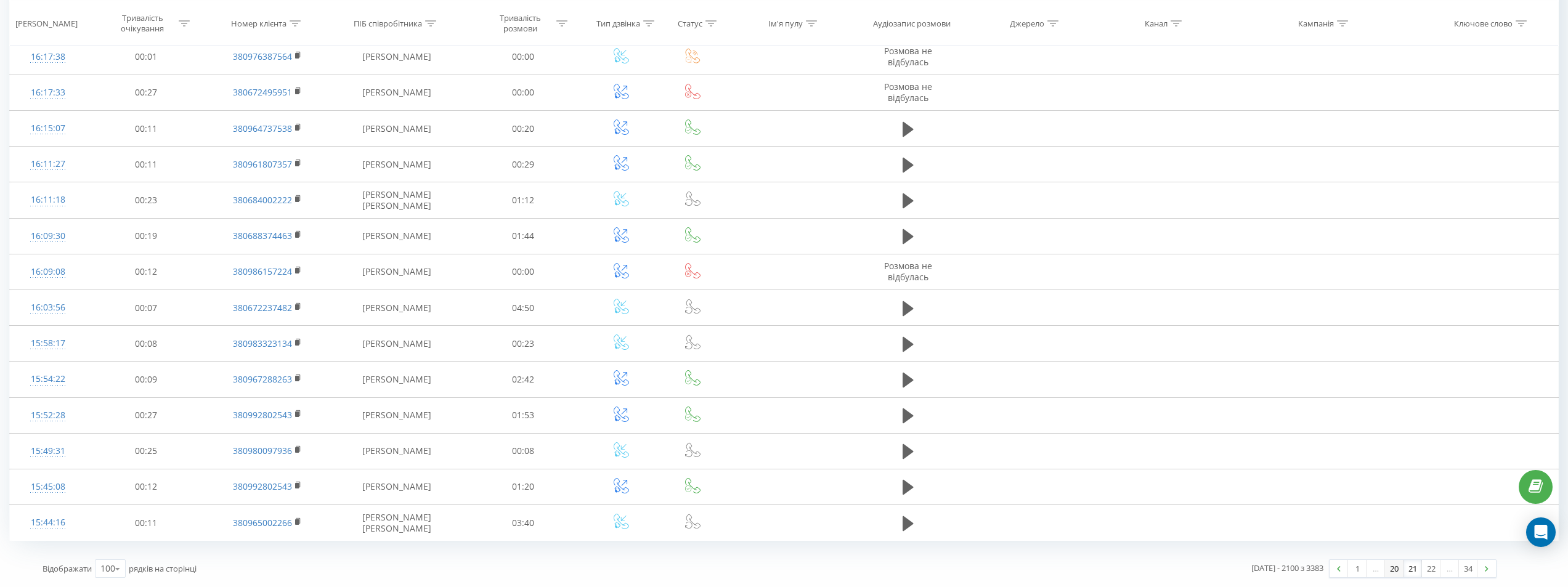
click at [1389, 571] on link "20" at bounding box center [1394, 569] width 18 height 18
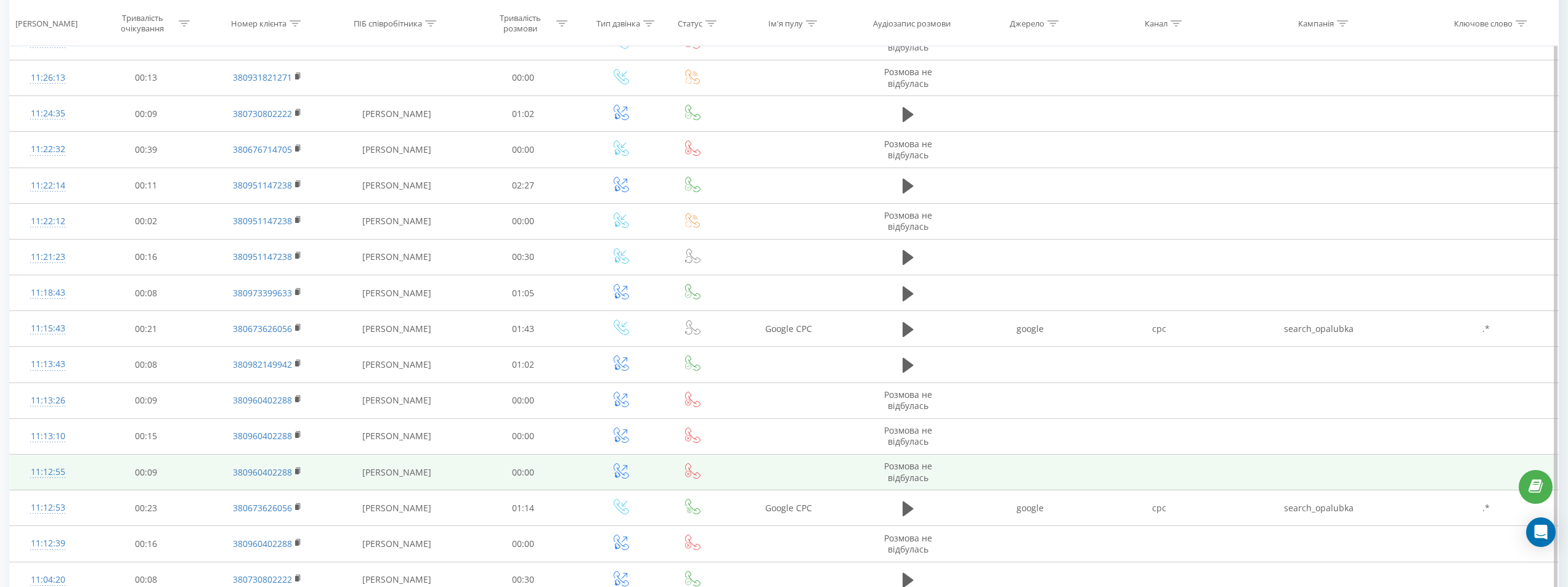
scroll to position [3227, 0]
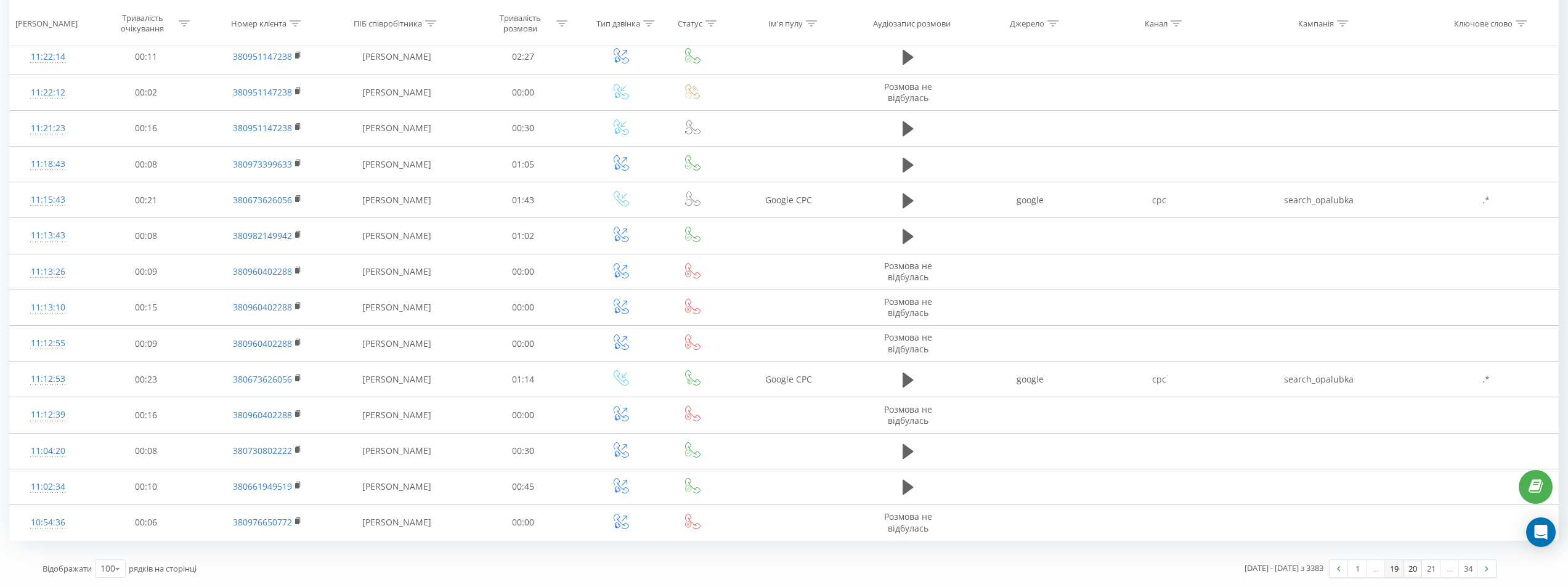
click at [1393, 573] on link "19" at bounding box center [1394, 569] width 18 height 18
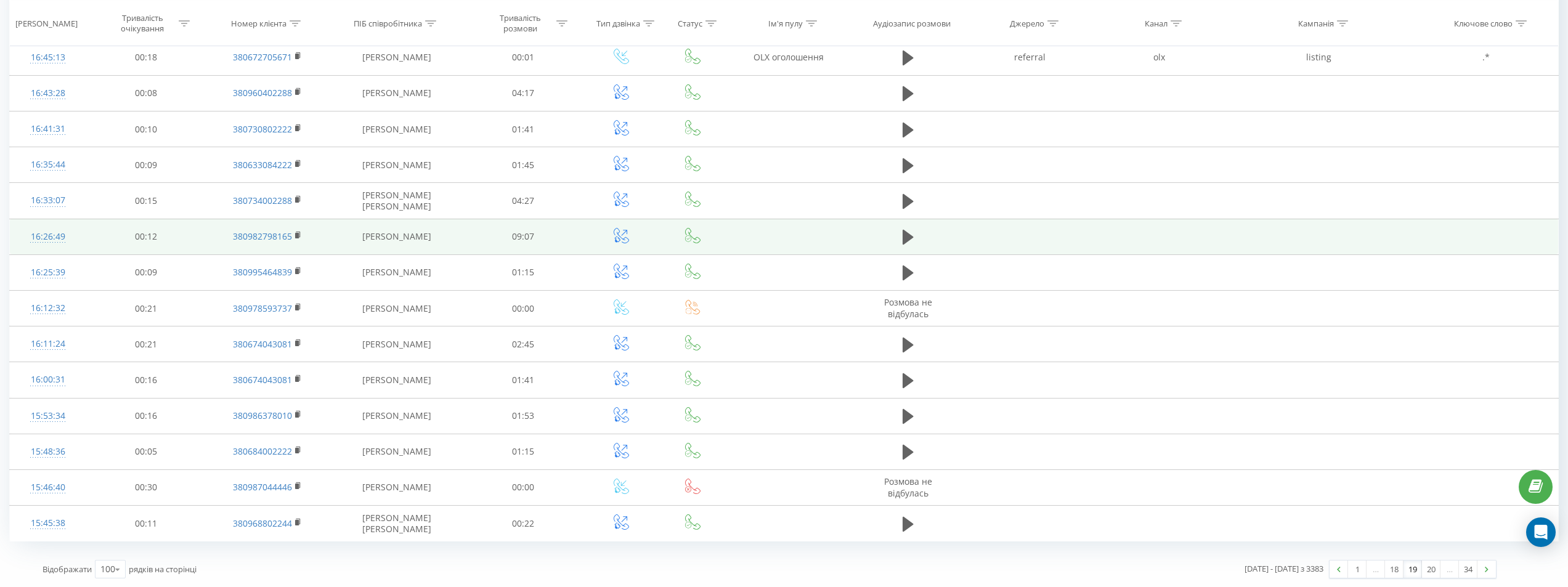
scroll to position [3252, 0]
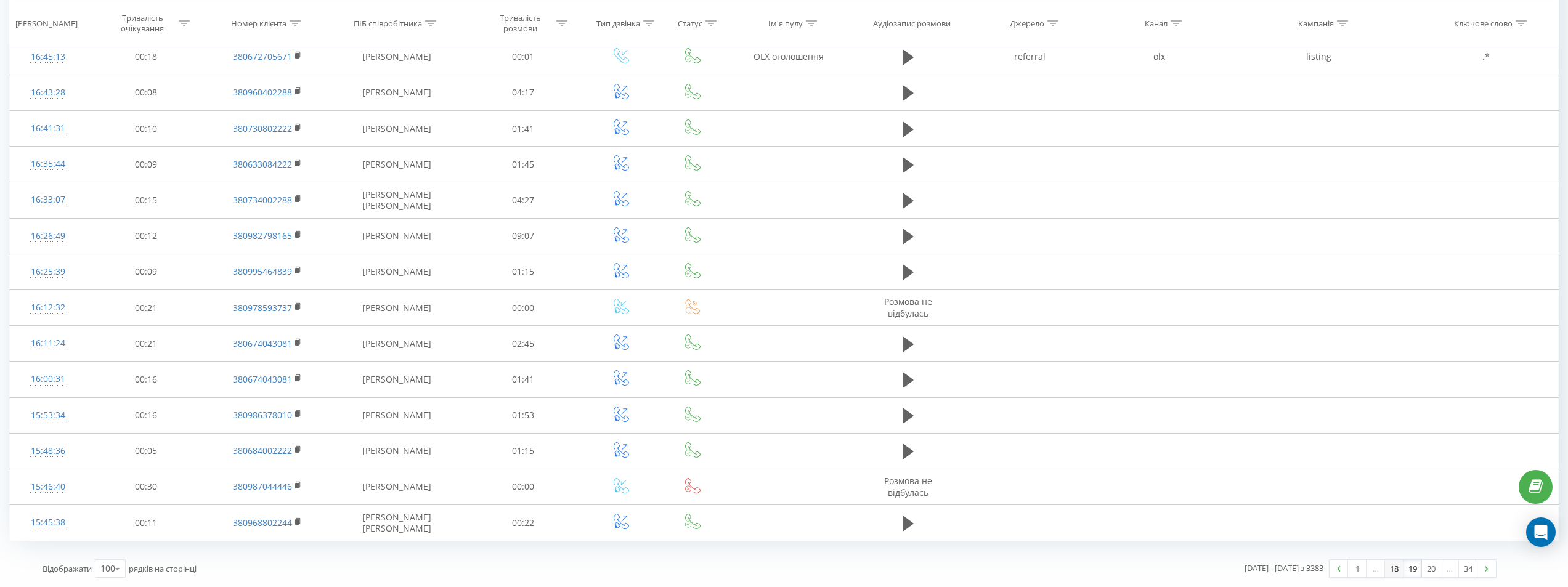
click at [1394, 571] on link "18" at bounding box center [1394, 569] width 18 height 18
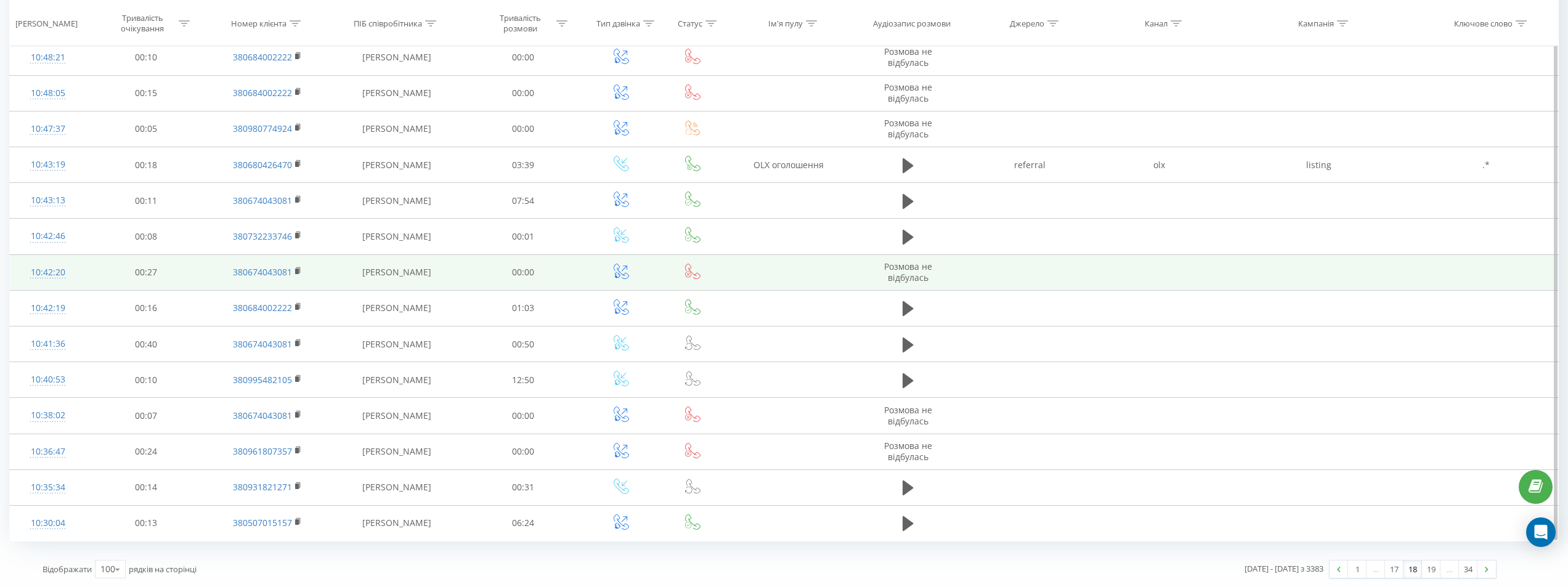
scroll to position [3227, 0]
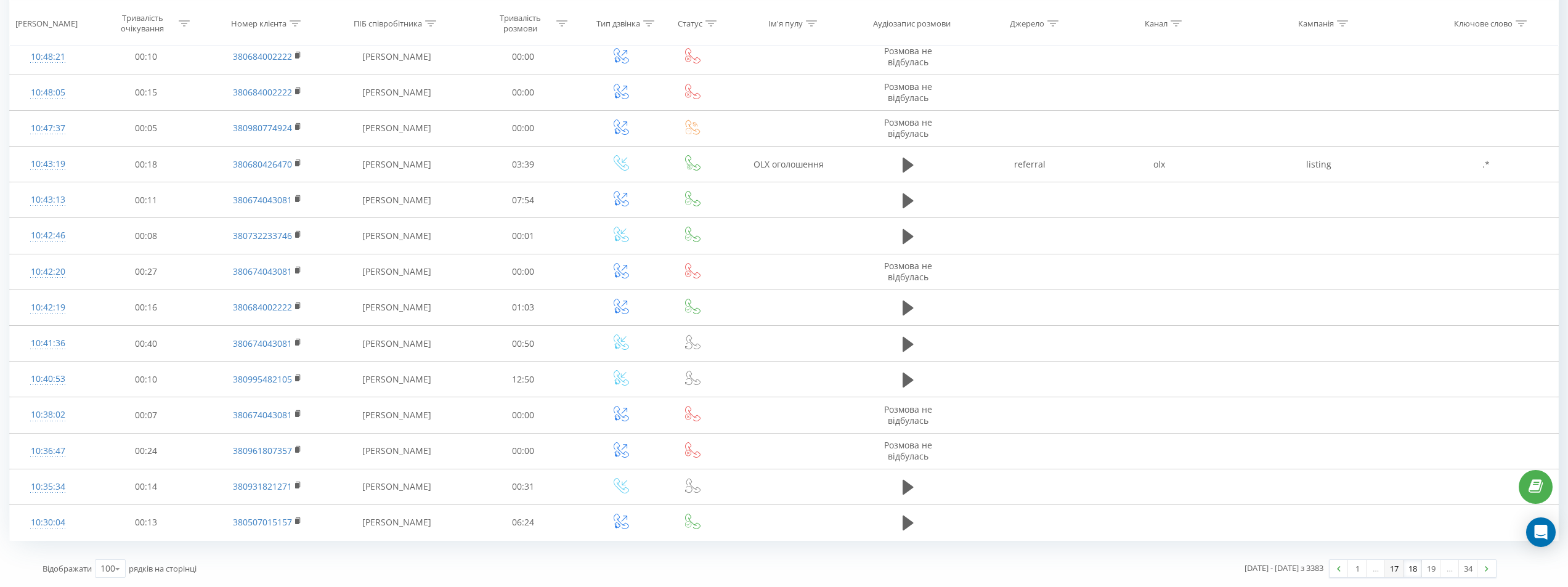
click at [1389, 569] on link "17" at bounding box center [1394, 569] width 18 height 18
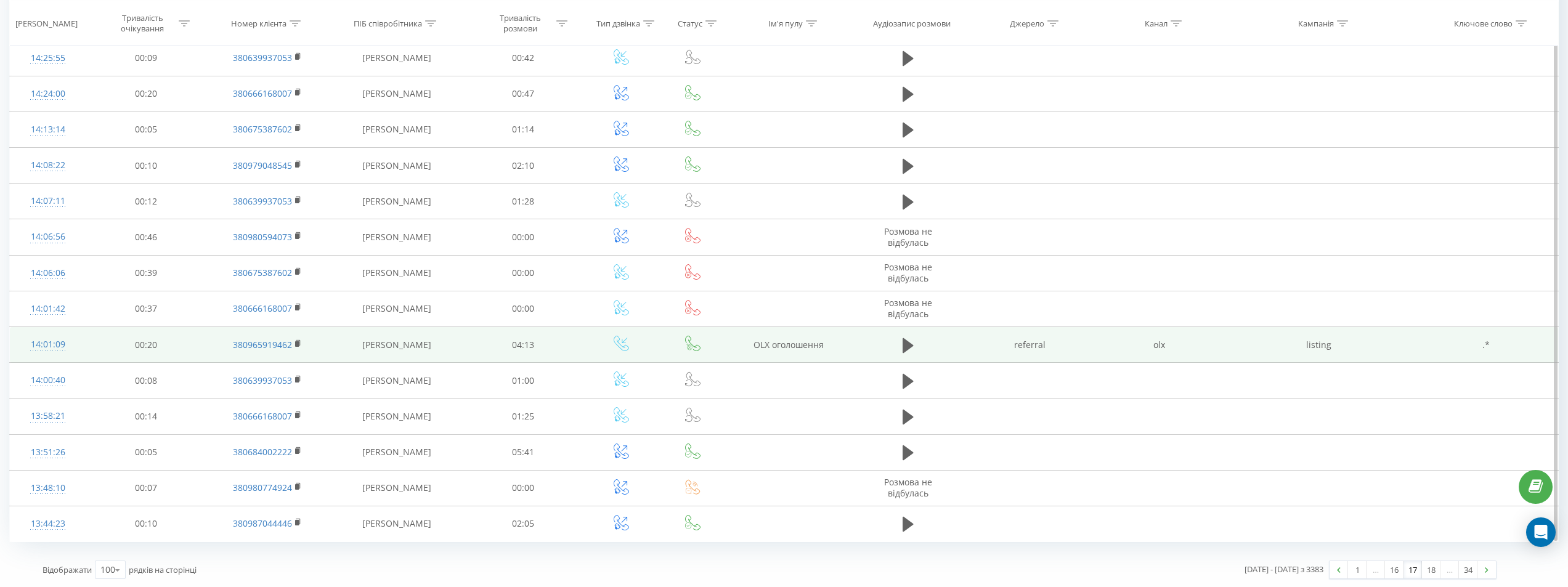
scroll to position [3227, 0]
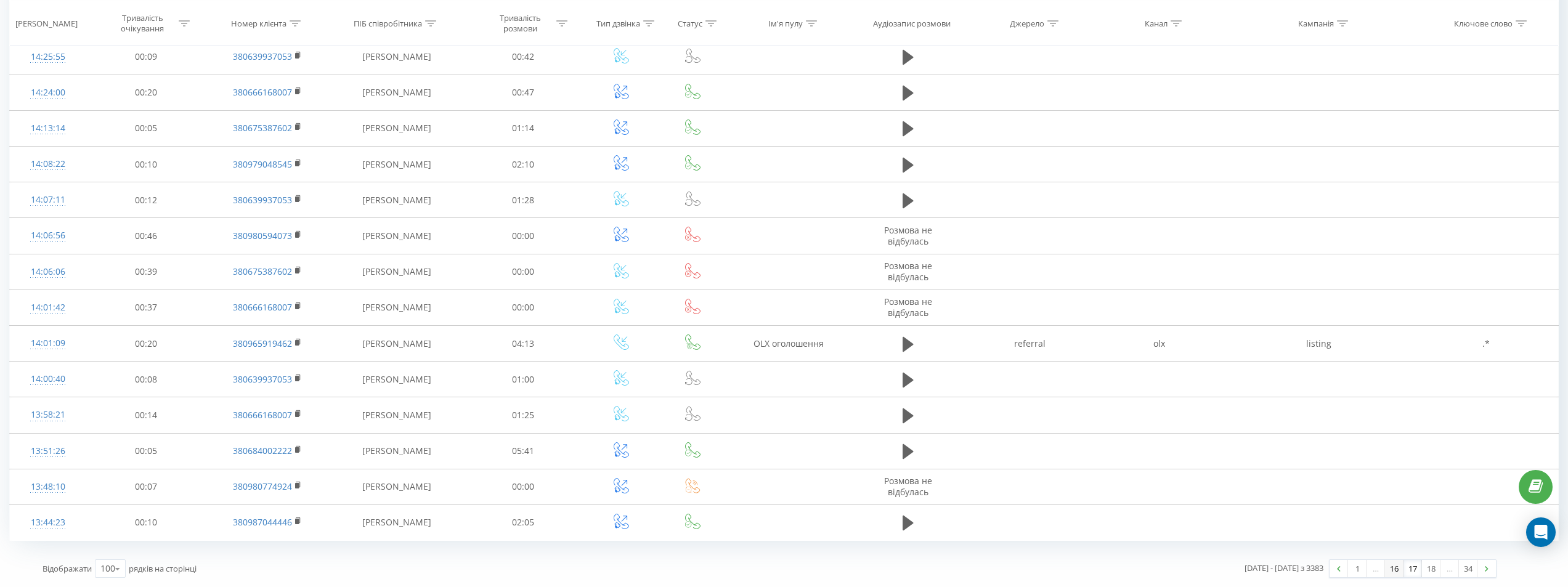
click at [1392, 571] on link "16" at bounding box center [1394, 569] width 18 height 18
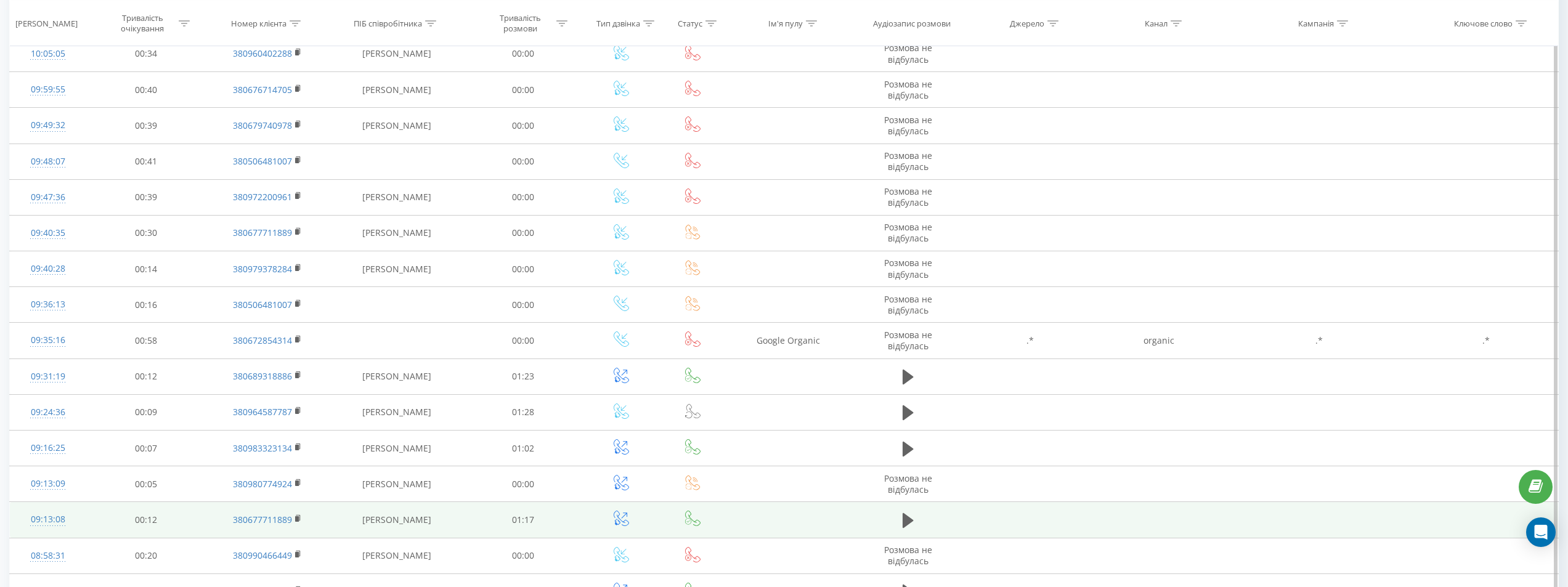
scroll to position [3227, 0]
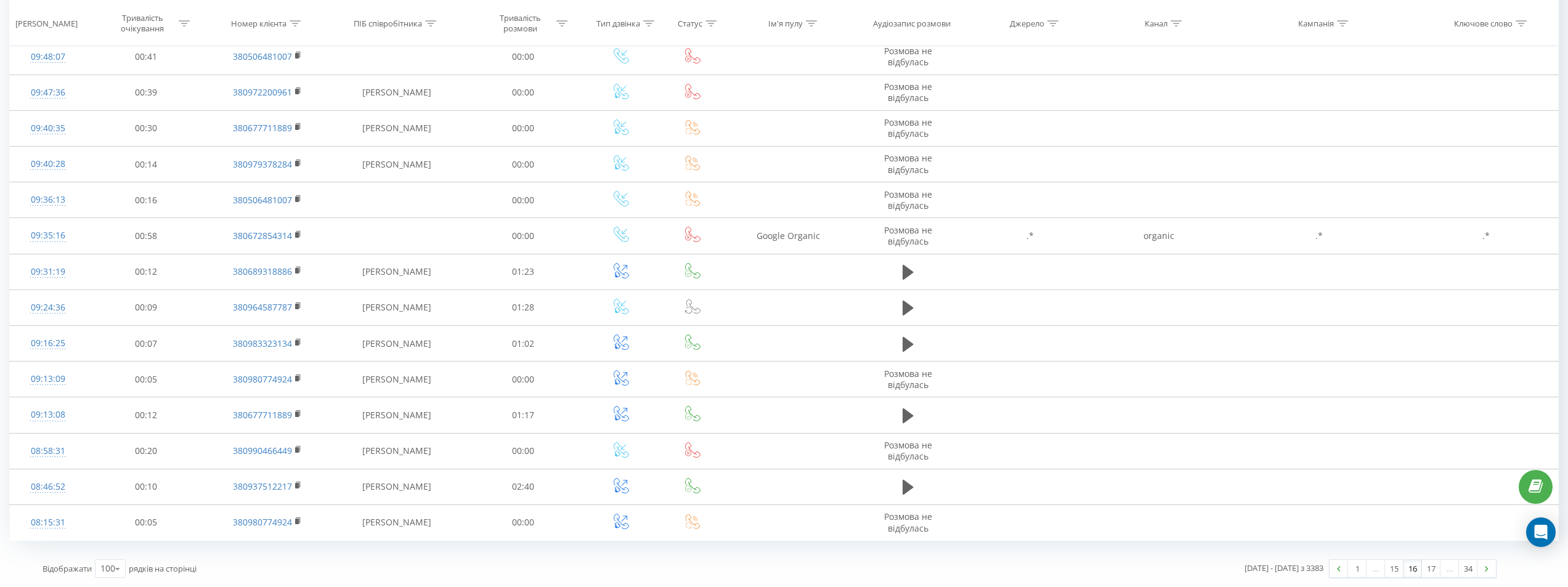
click at [1375, 574] on div "…" at bounding box center [1375, 569] width 18 height 18
click at [1395, 575] on link "15" at bounding box center [1394, 569] width 18 height 18
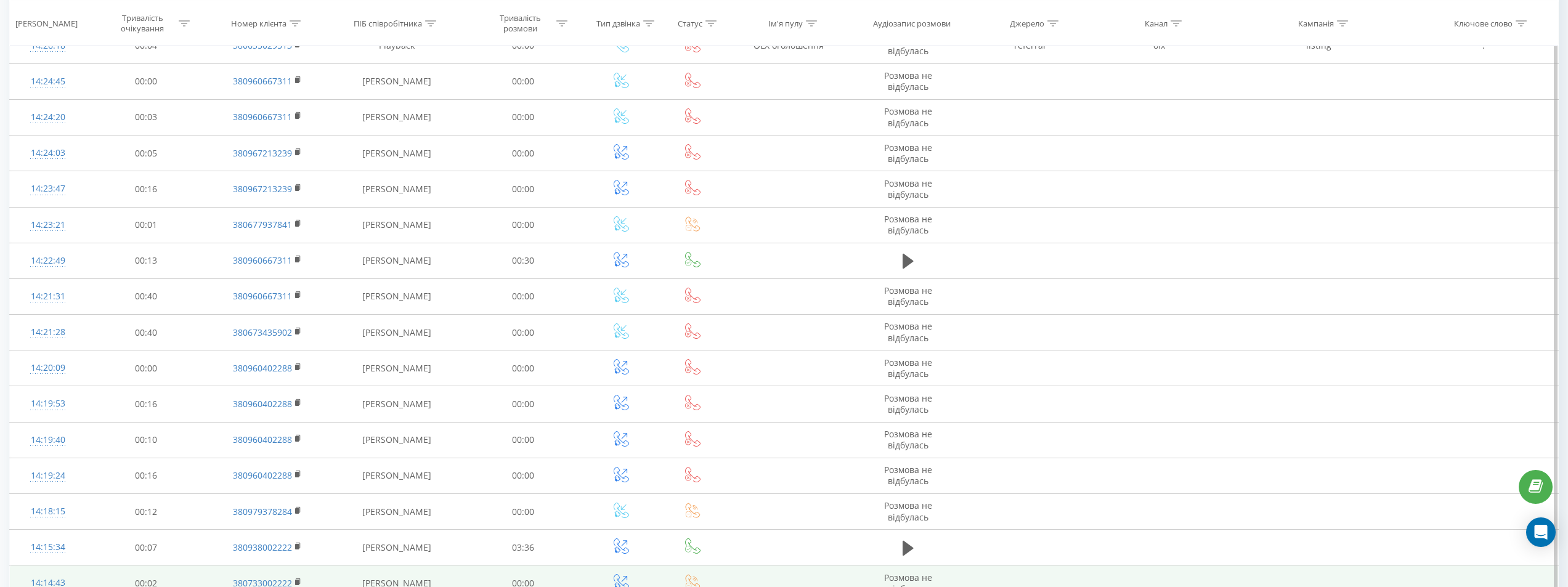
scroll to position [3227, 0]
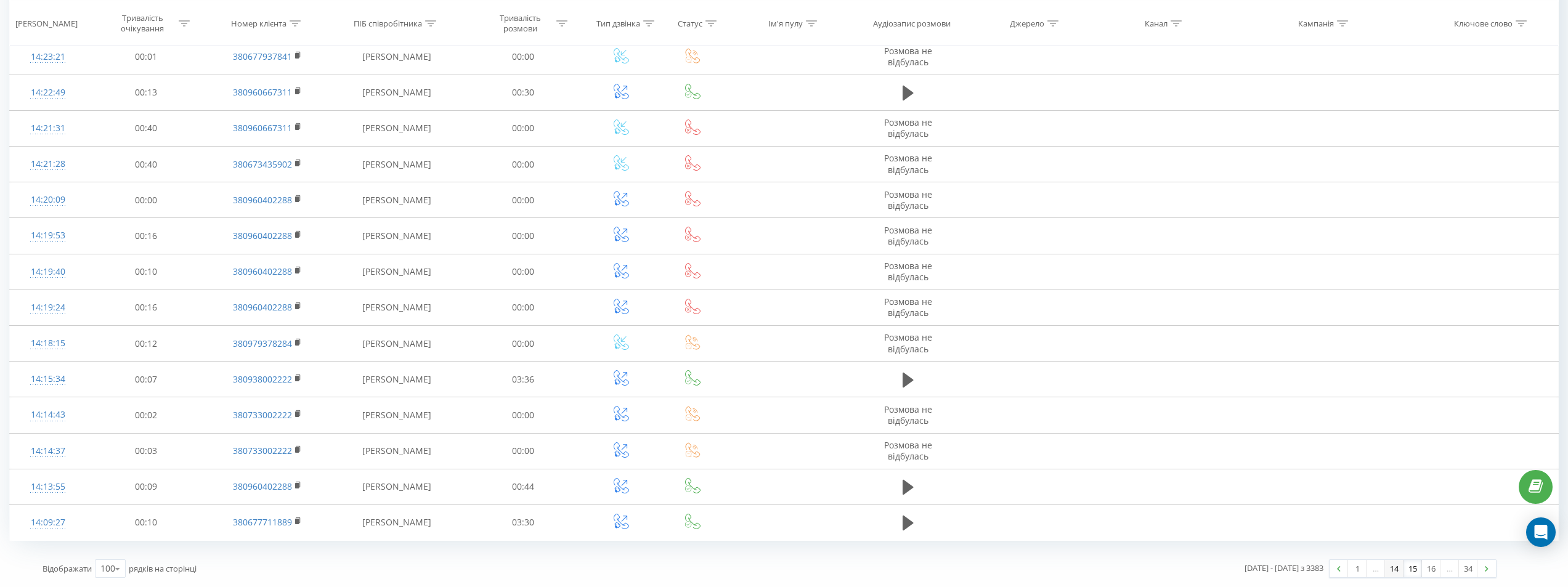
click at [1389, 573] on link "14" at bounding box center [1394, 569] width 18 height 18
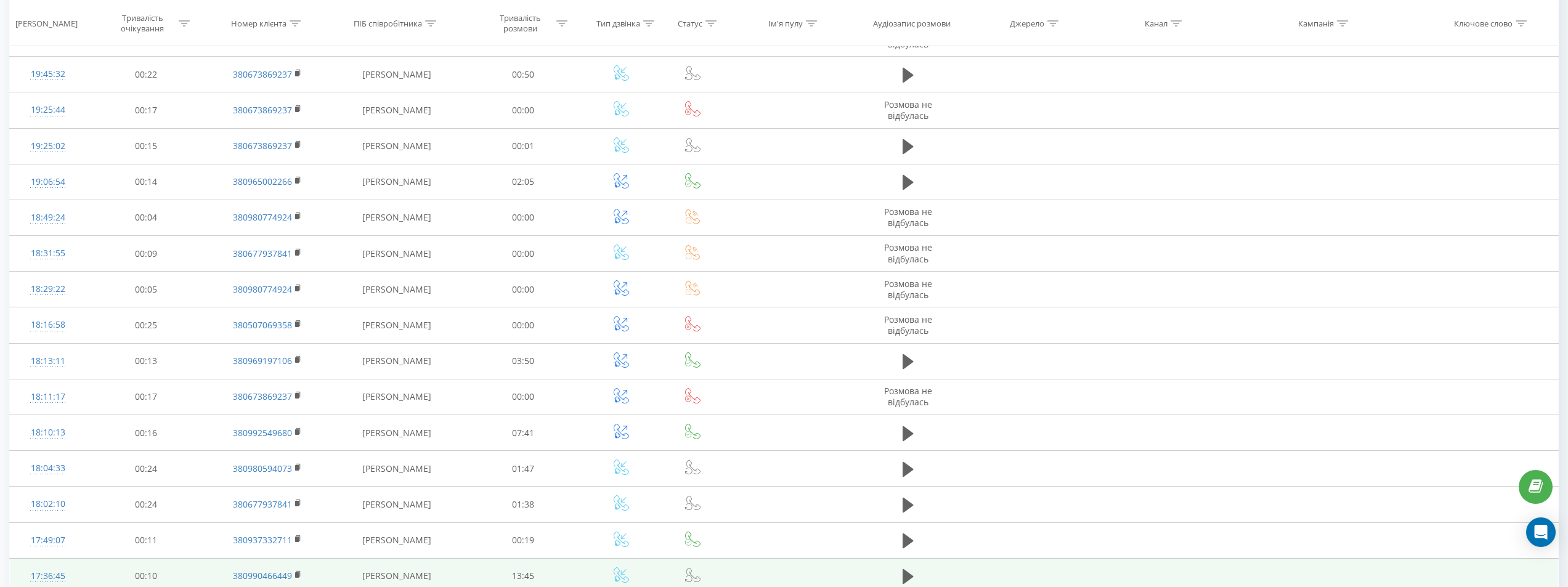
scroll to position [3252, 0]
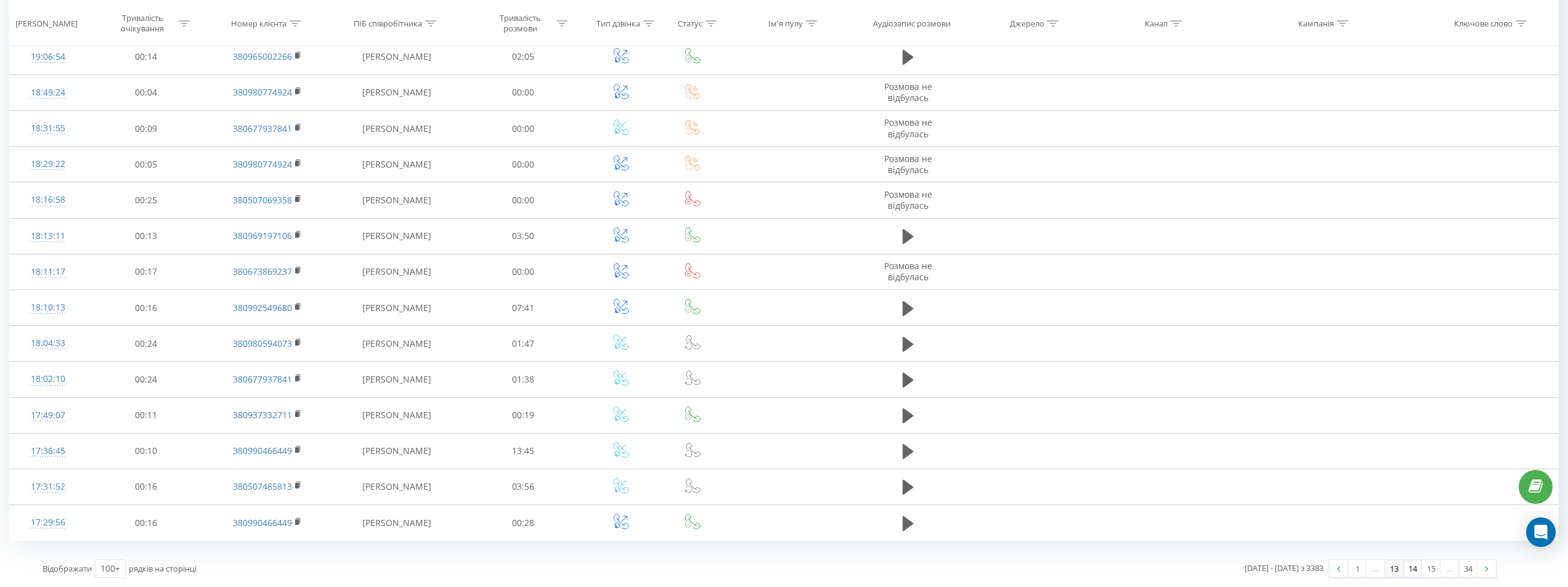
click at [1392, 568] on link "13" at bounding box center [1394, 569] width 18 height 18
click at [1406, 569] on link "13" at bounding box center [1412, 569] width 18 height 18
click at [1392, 566] on link "12" at bounding box center [1394, 569] width 18 height 18
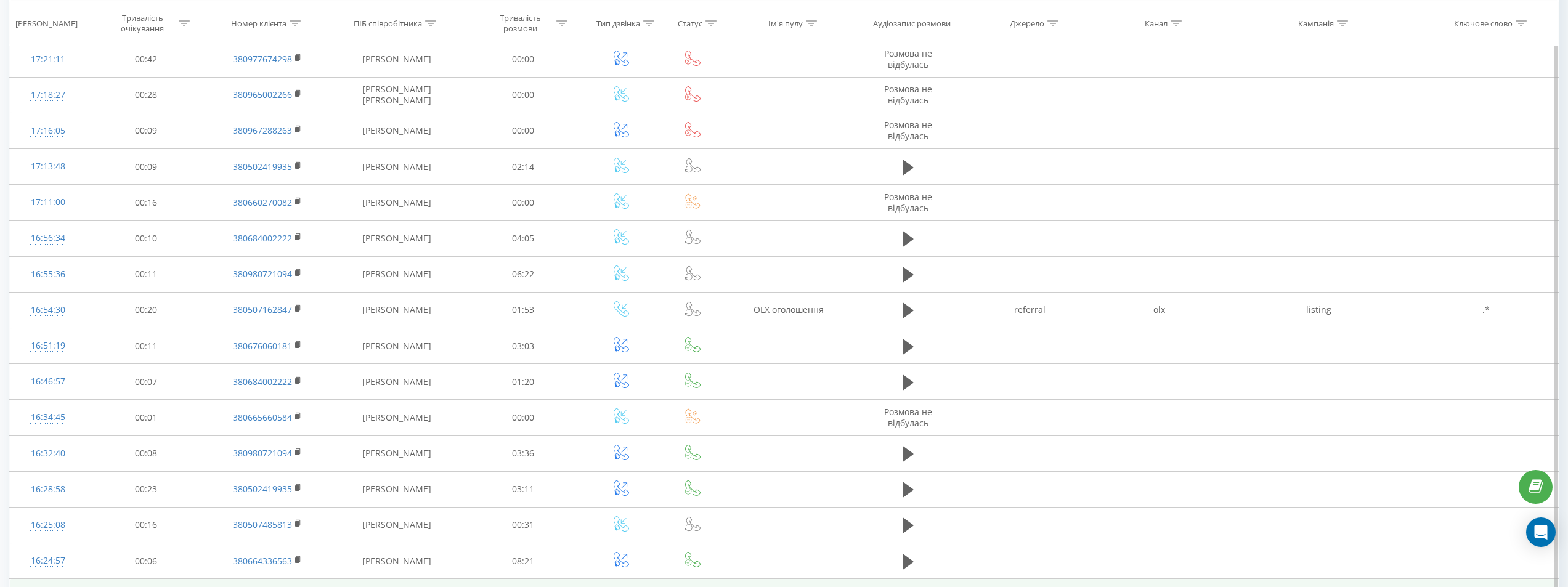
scroll to position [3302, 0]
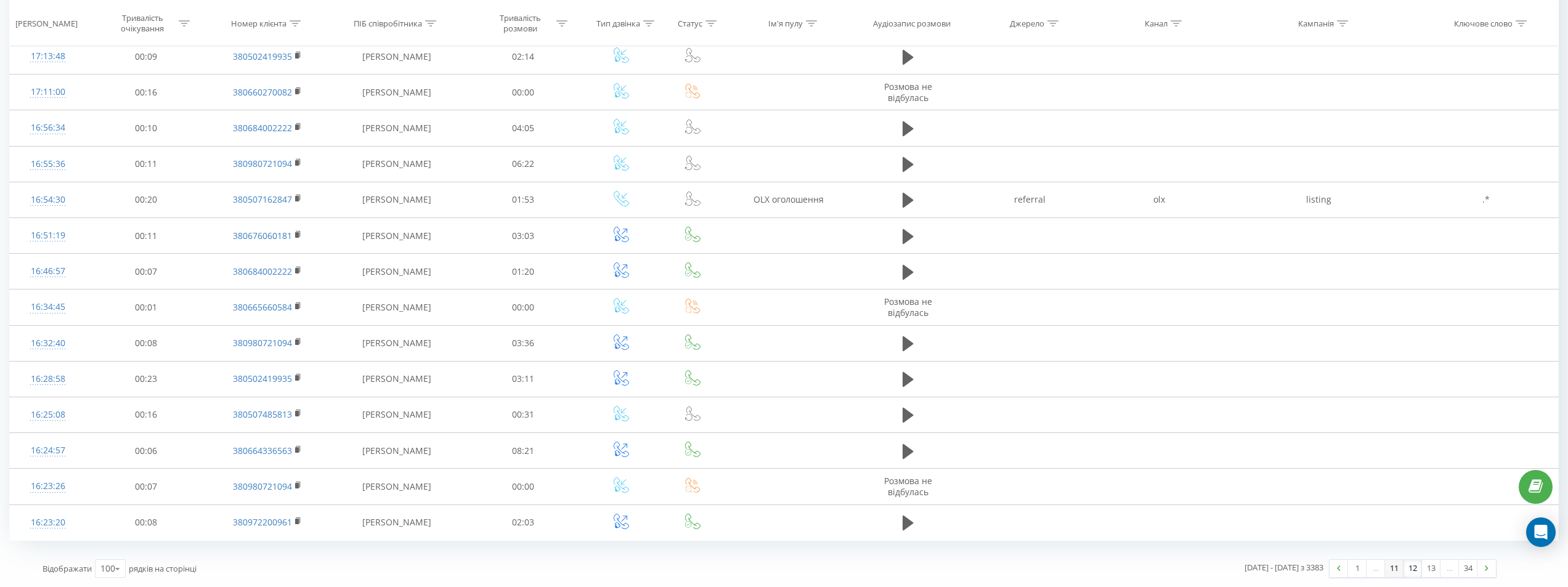
click at [1390, 568] on link "11" at bounding box center [1394, 569] width 18 height 18
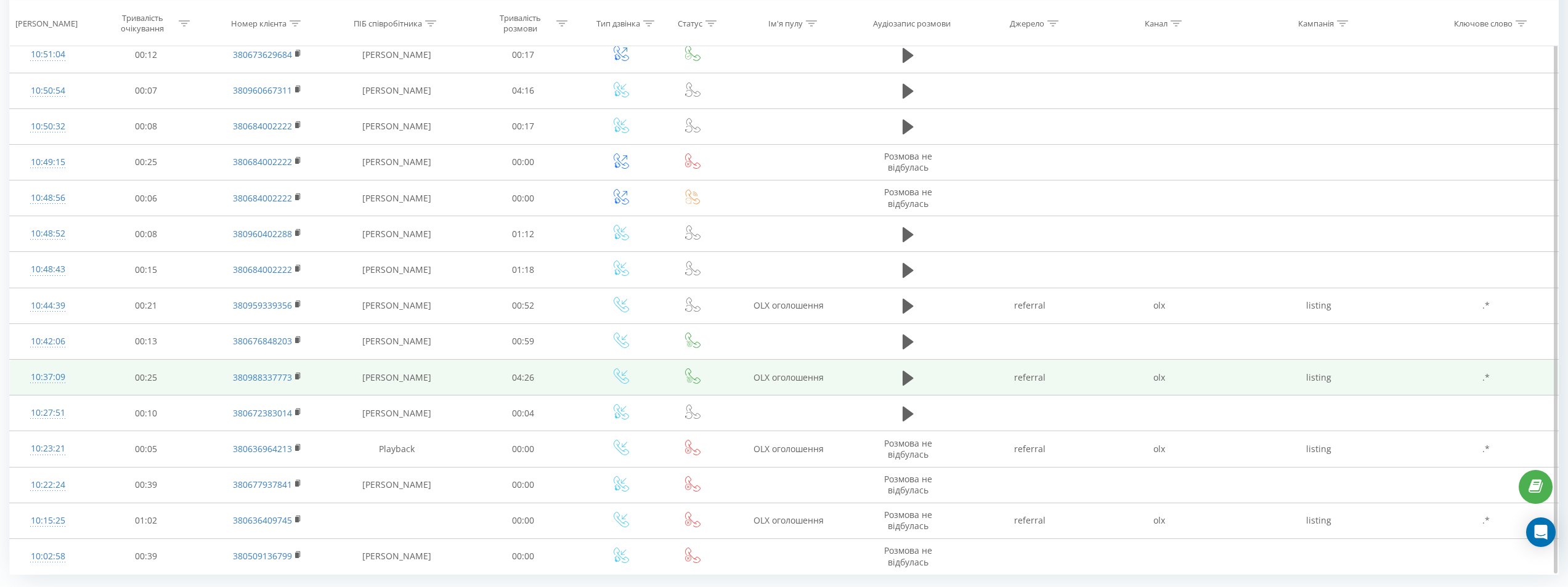
scroll to position [3227, 0]
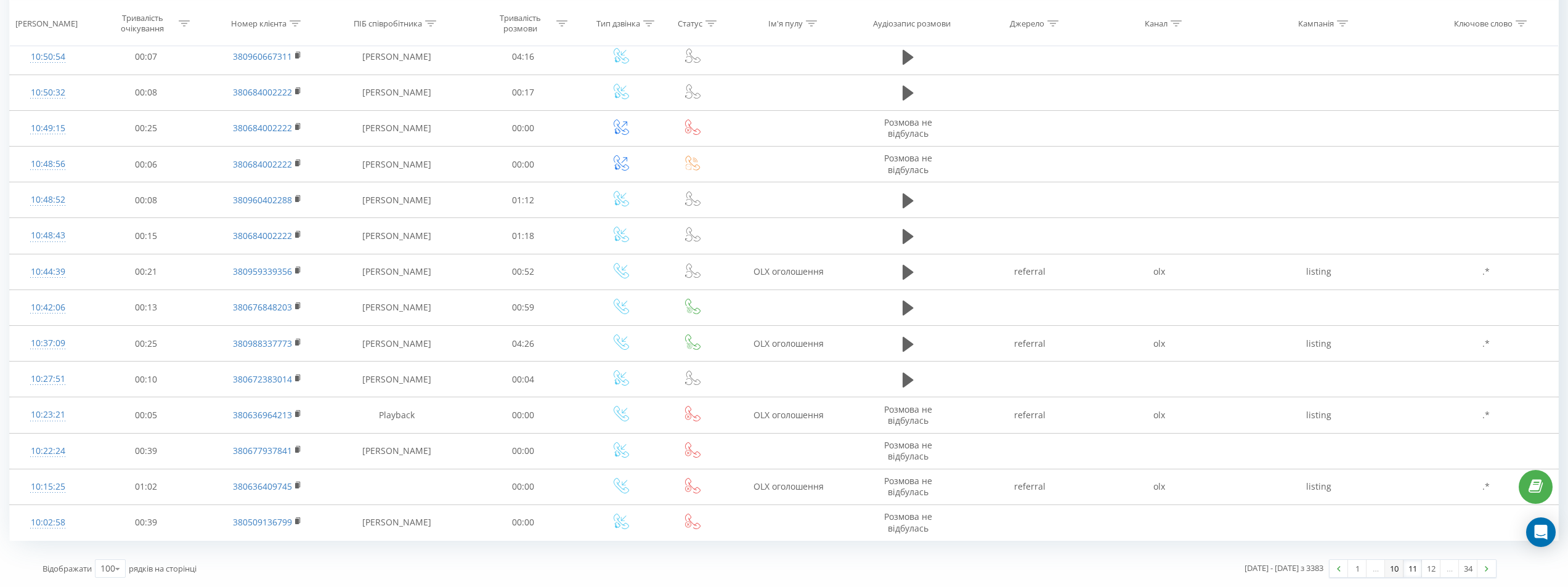
click at [1391, 574] on link "10" at bounding box center [1394, 569] width 18 height 18
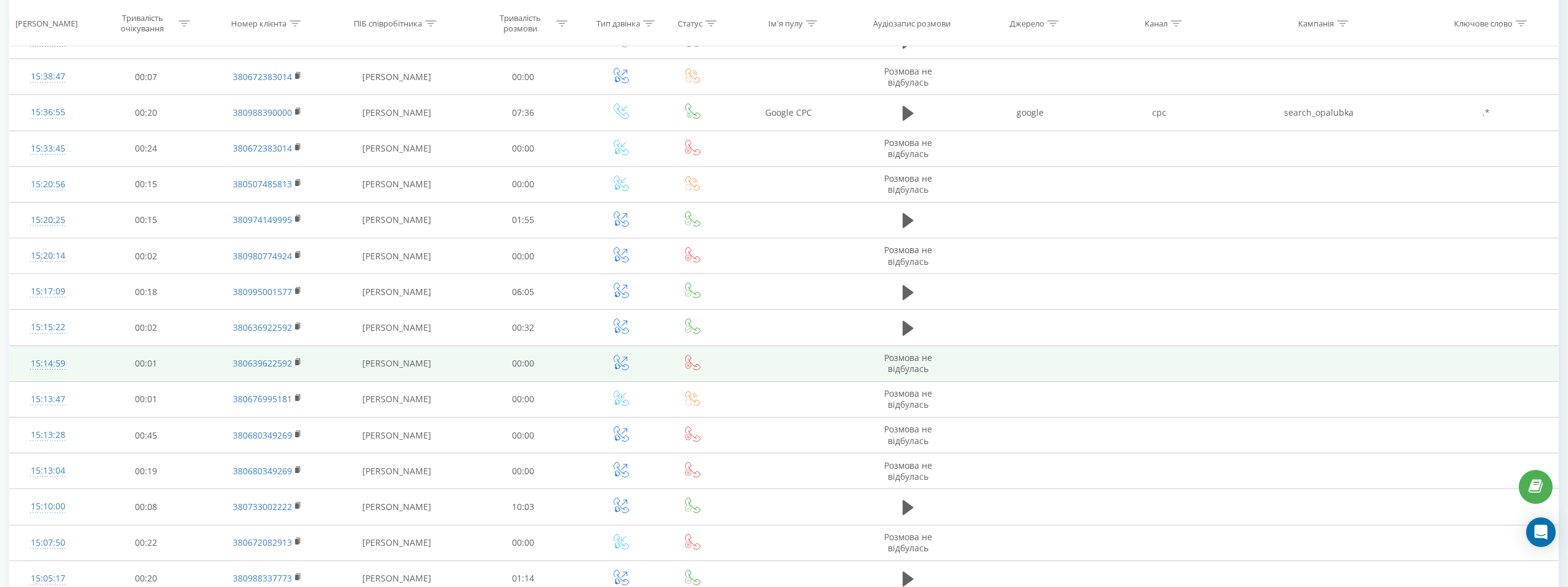
scroll to position [3252, 0]
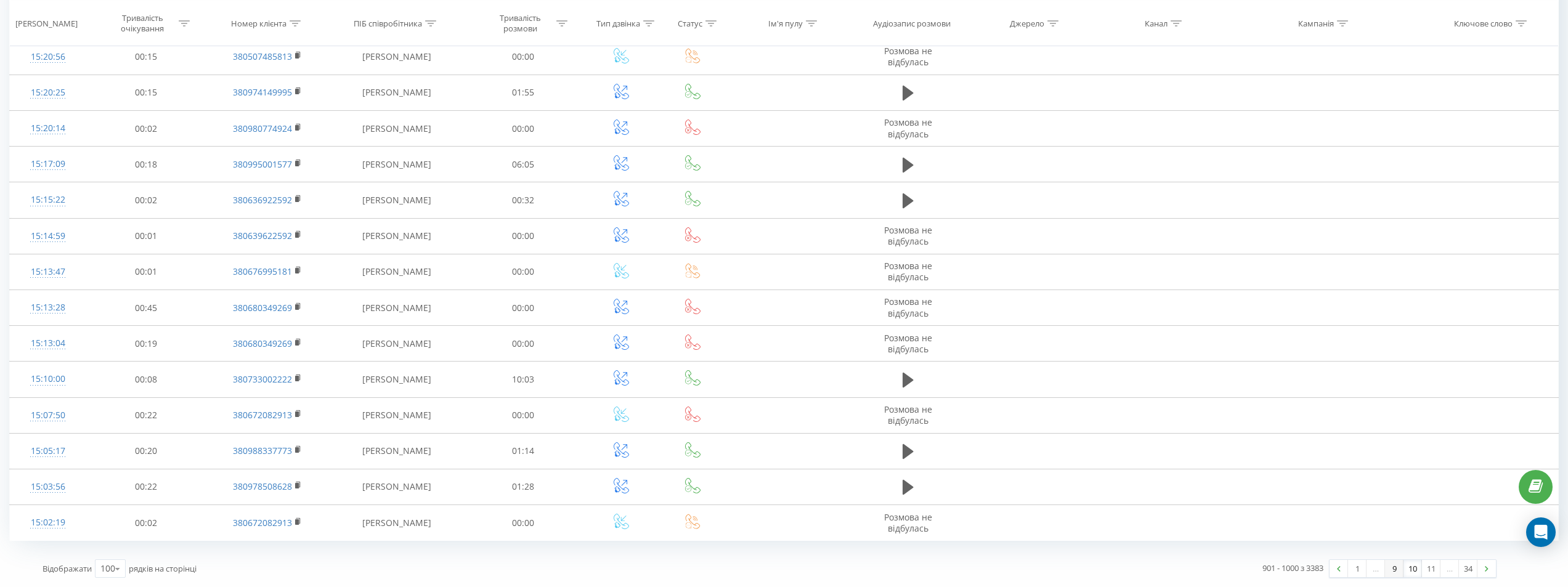
click at [1389, 572] on link "9" at bounding box center [1394, 569] width 18 height 18
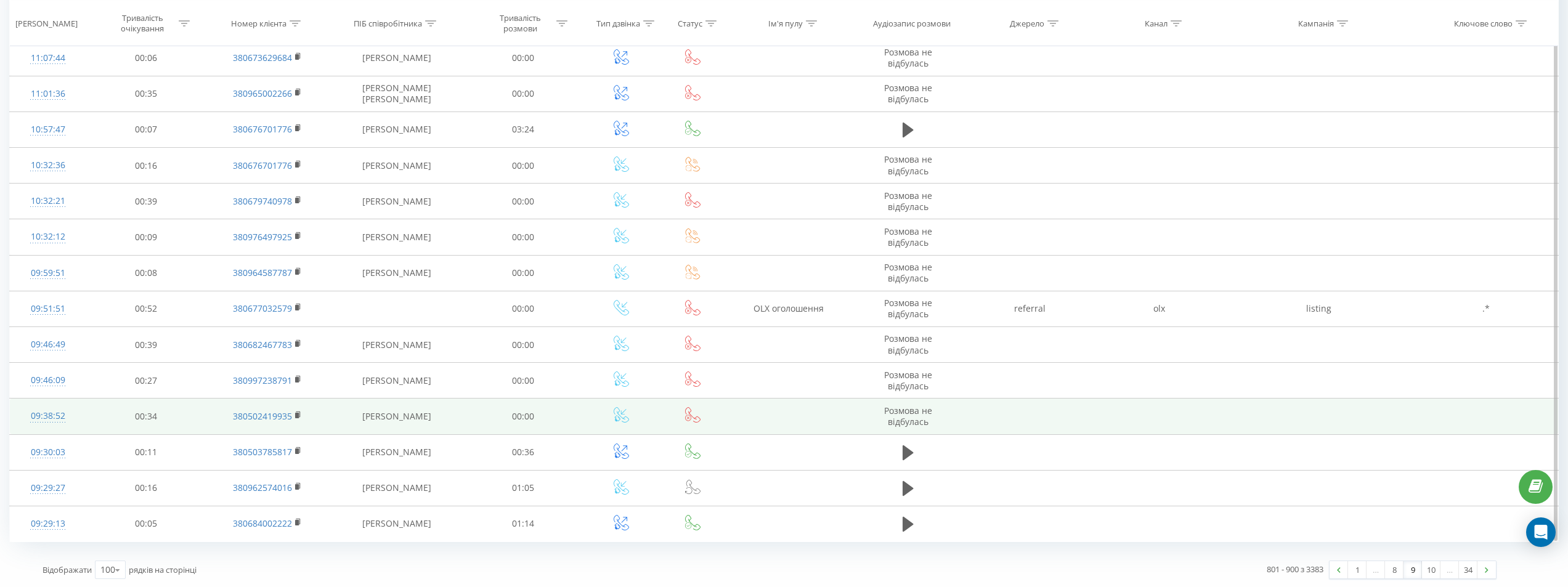
scroll to position [3227, 0]
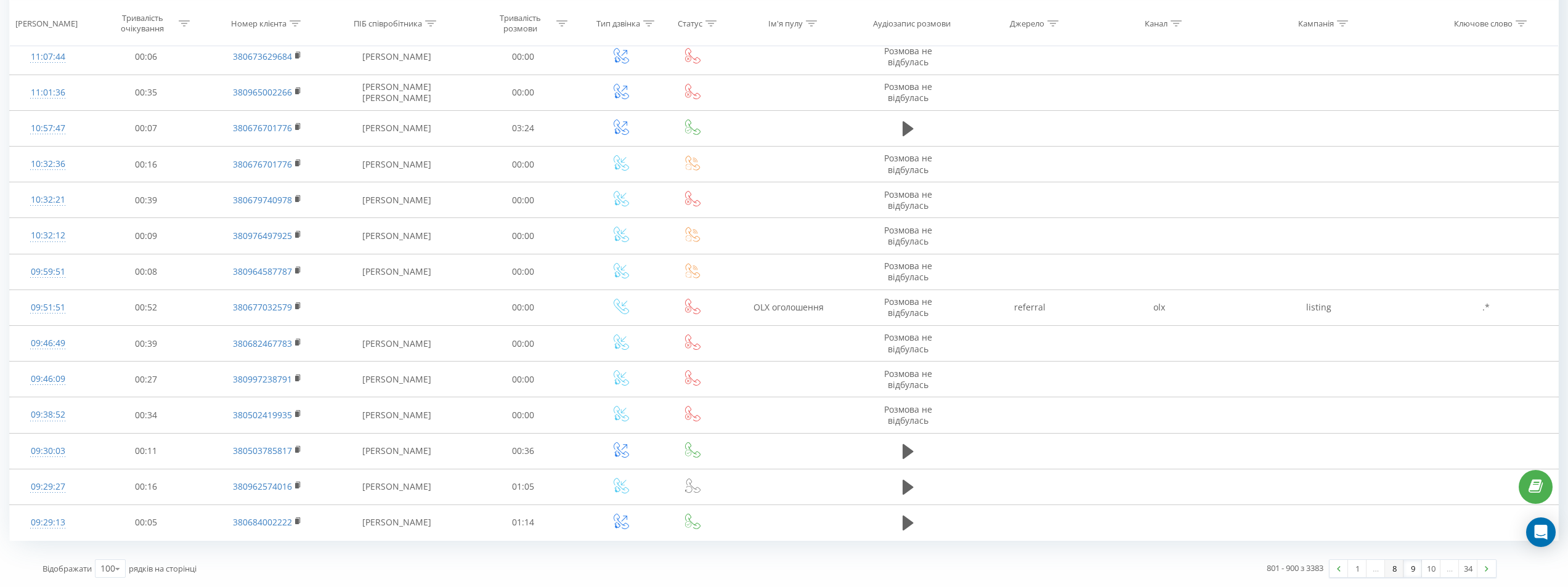
click at [1391, 570] on link "8" at bounding box center [1394, 569] width 18 height 18
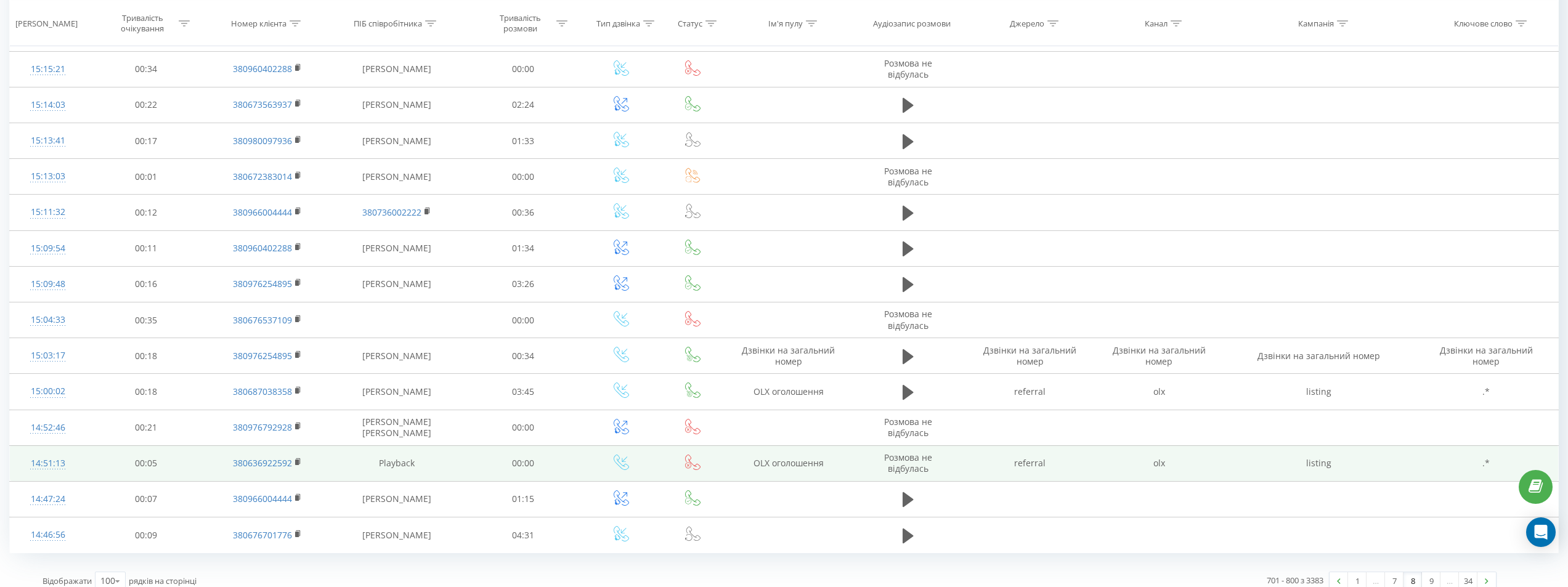
scroll to position [3252, 0]
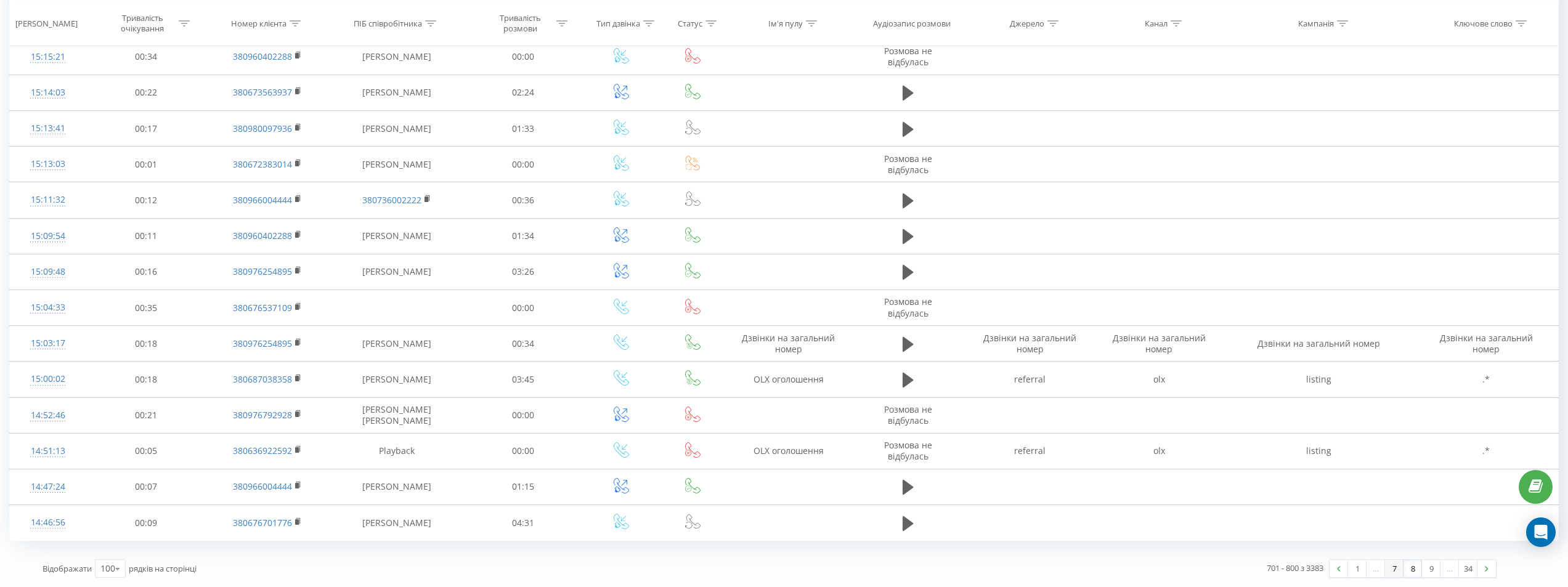
click at [1395, 573] on link "7" at bounding box center [1394, 569] width 18 height 18
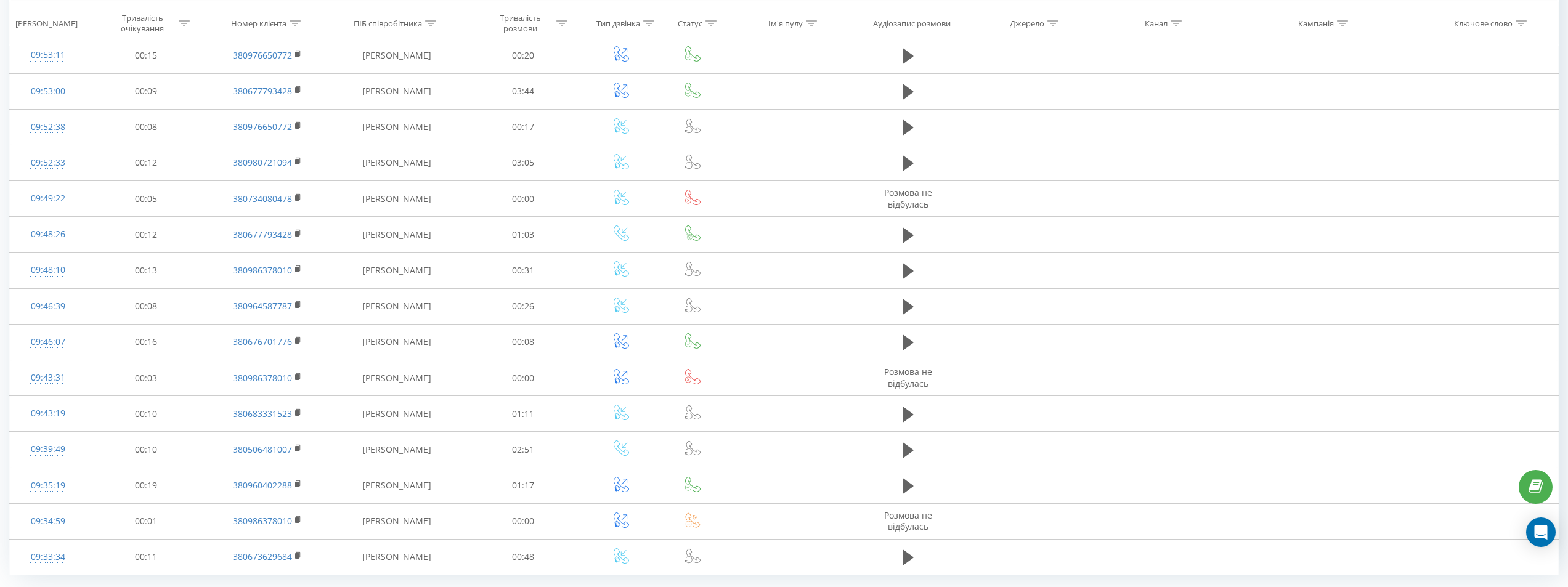
scroll to position [3166, 0]
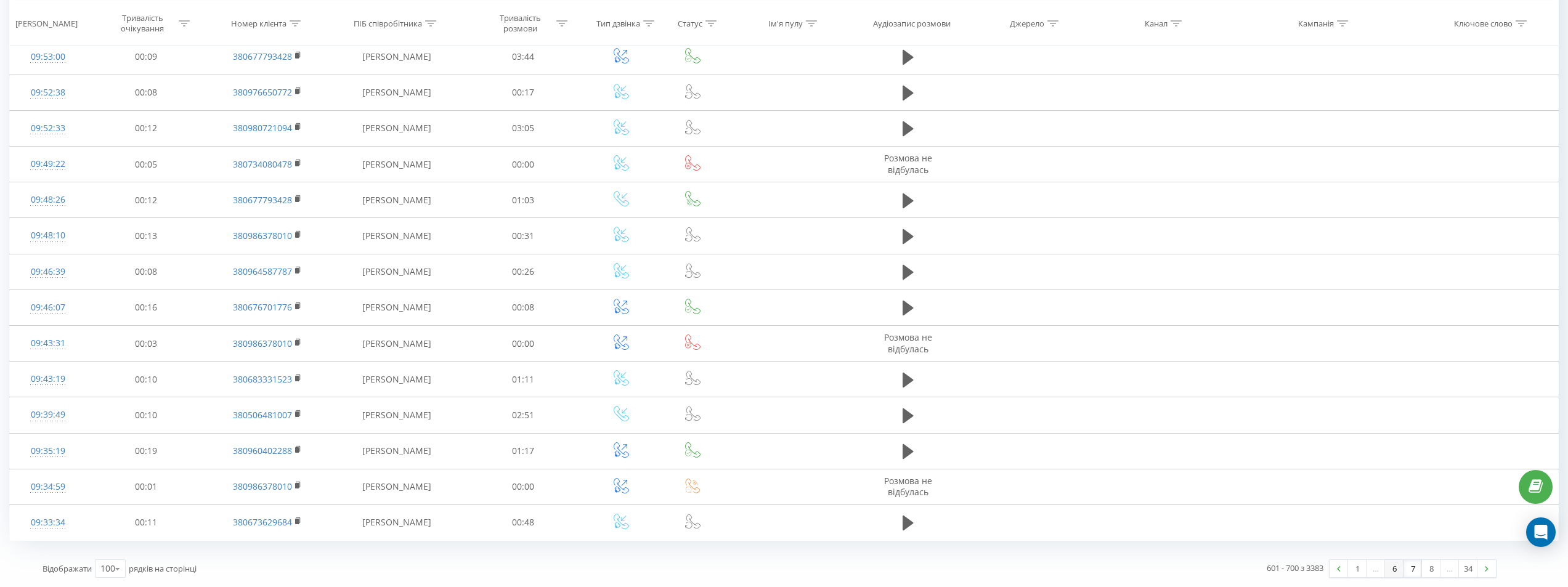
click at [1392, 568] on link "6" at bounding box center [1394, 569] width 18 height 18
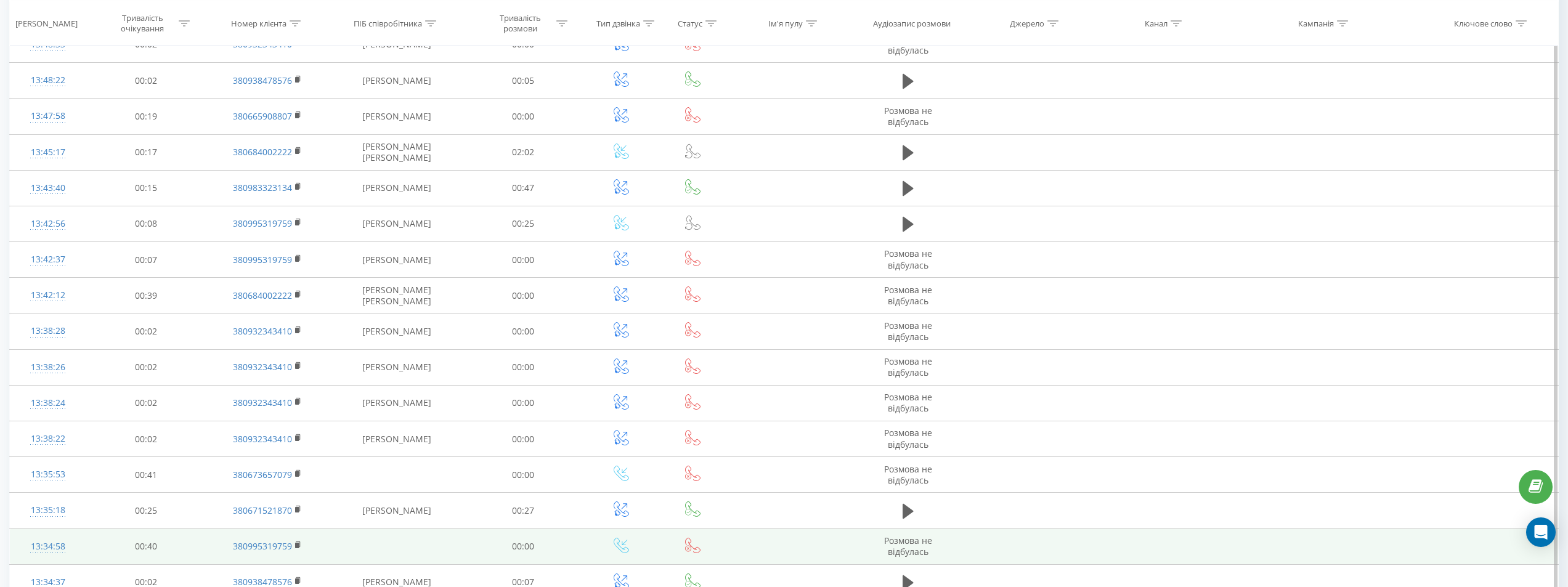
scroll to position [3227, 0]
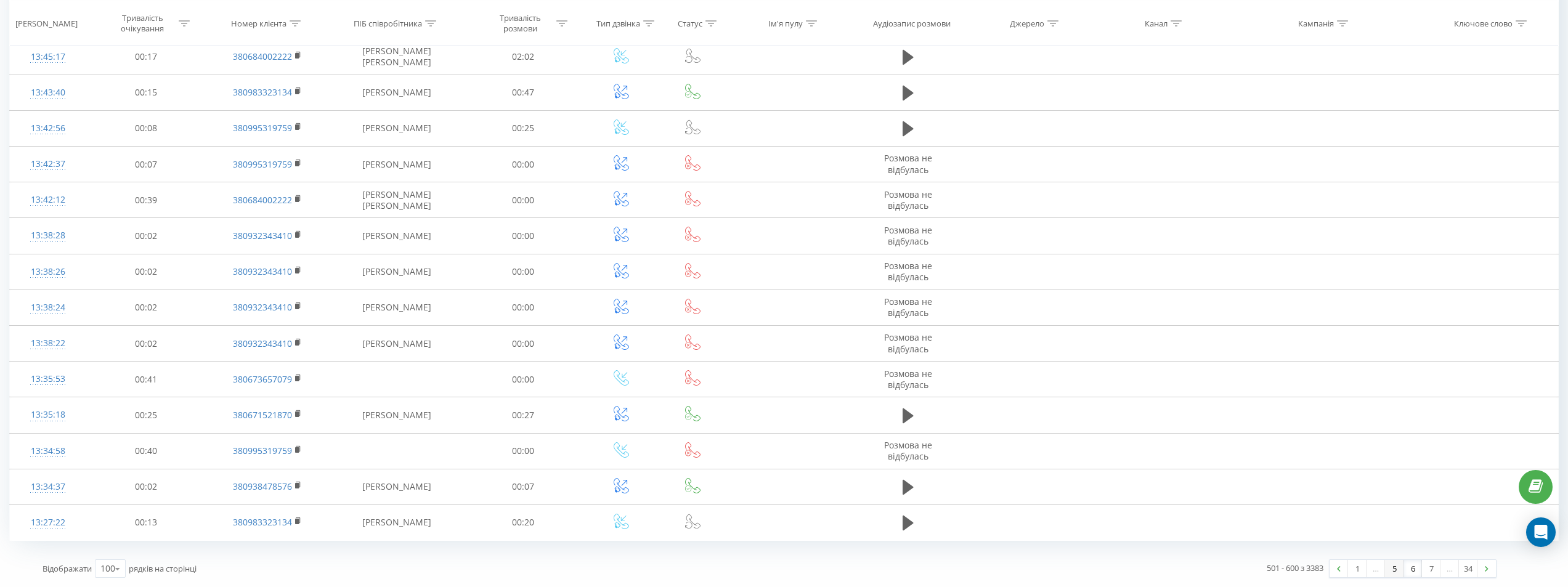
click at [1392, 569] on link "5" at bounding box center [1394, 569] width 18 height 18
click at [1390, 563] on link "4" at bounding box center [1394, 569] width 18 height 18
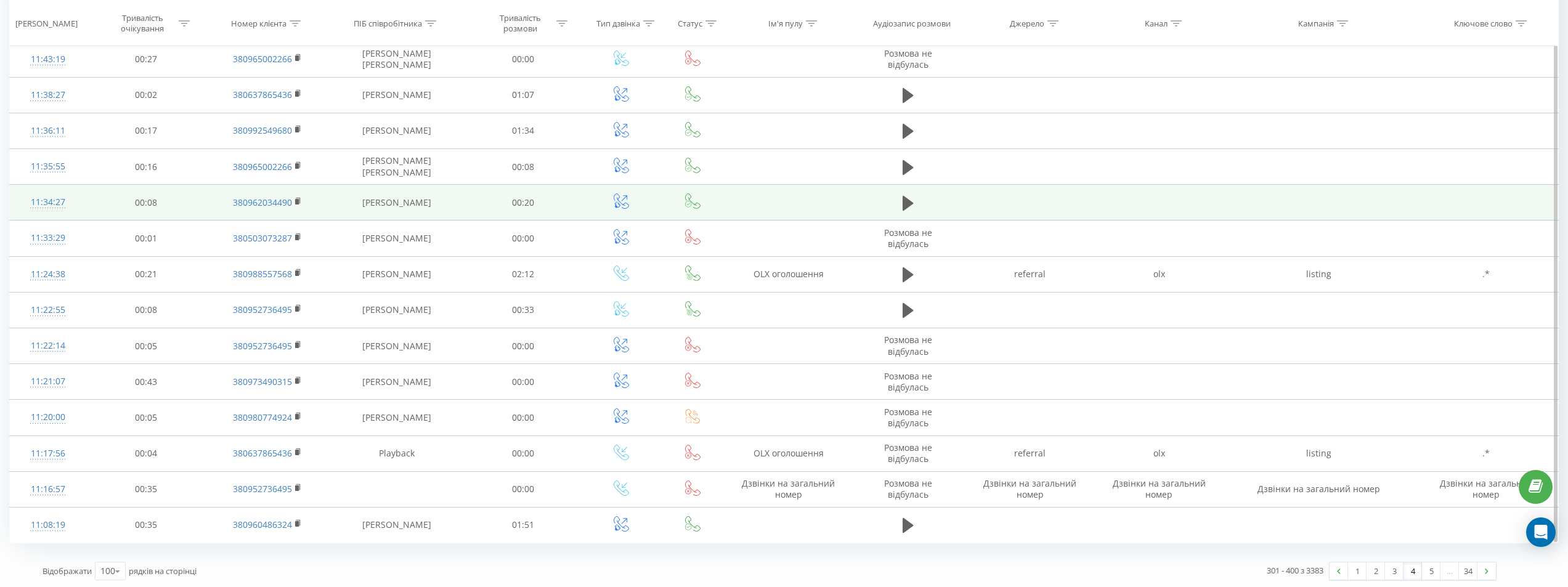
scroll to position [3227, 0]
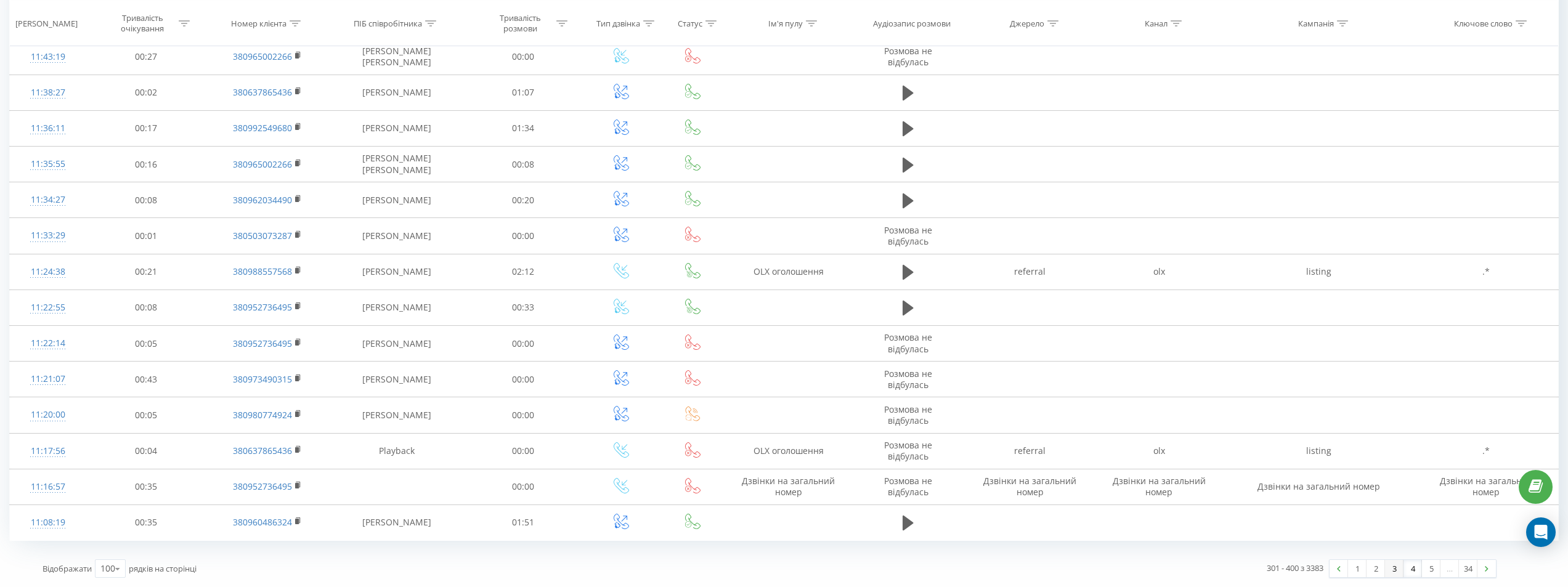
click at [1390, 570] on link "3" at bounding box center [1394, 569] width 18 height 18
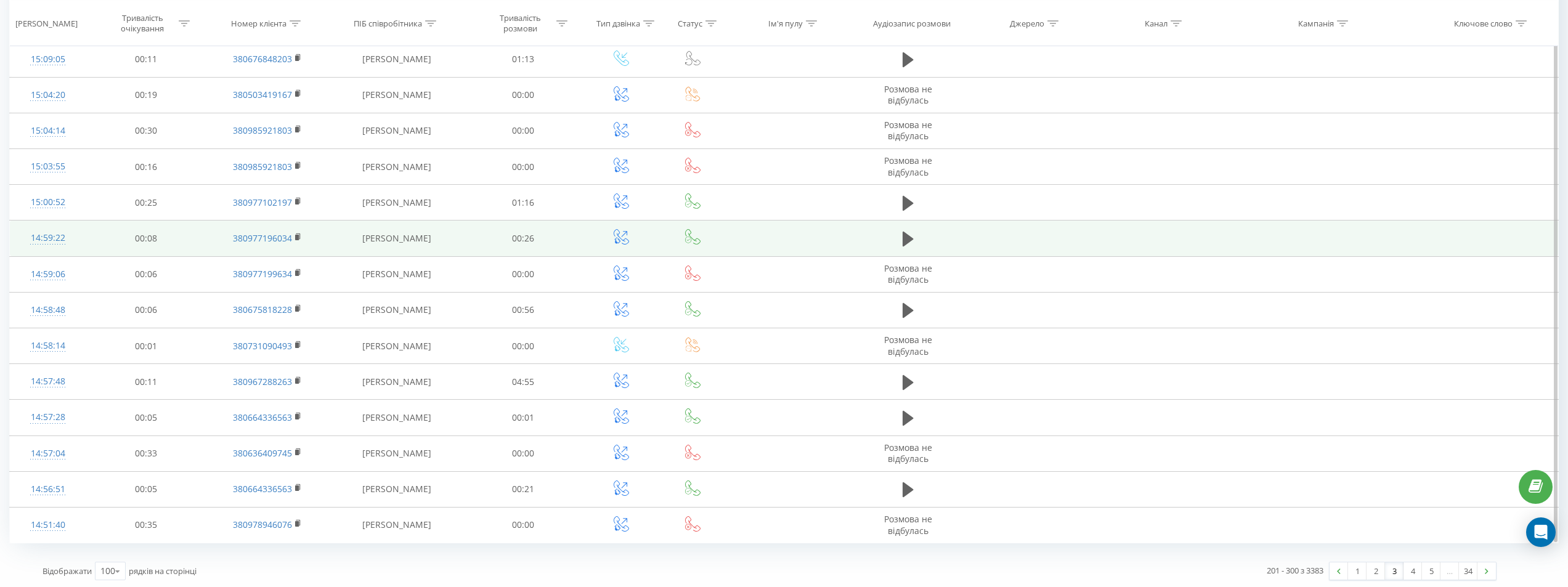
scroll to position [3227, 0]
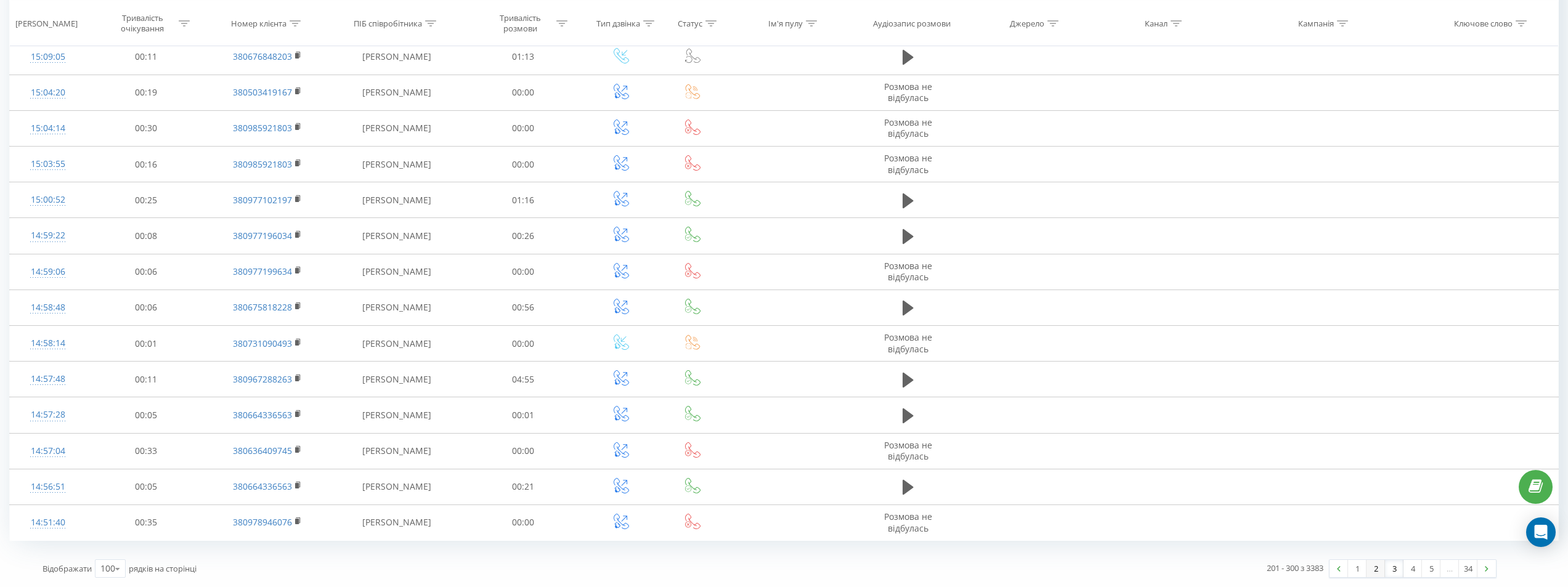
click at [1372, 569] on link "2" at bounding box center [1375, 569] width 18 height 18
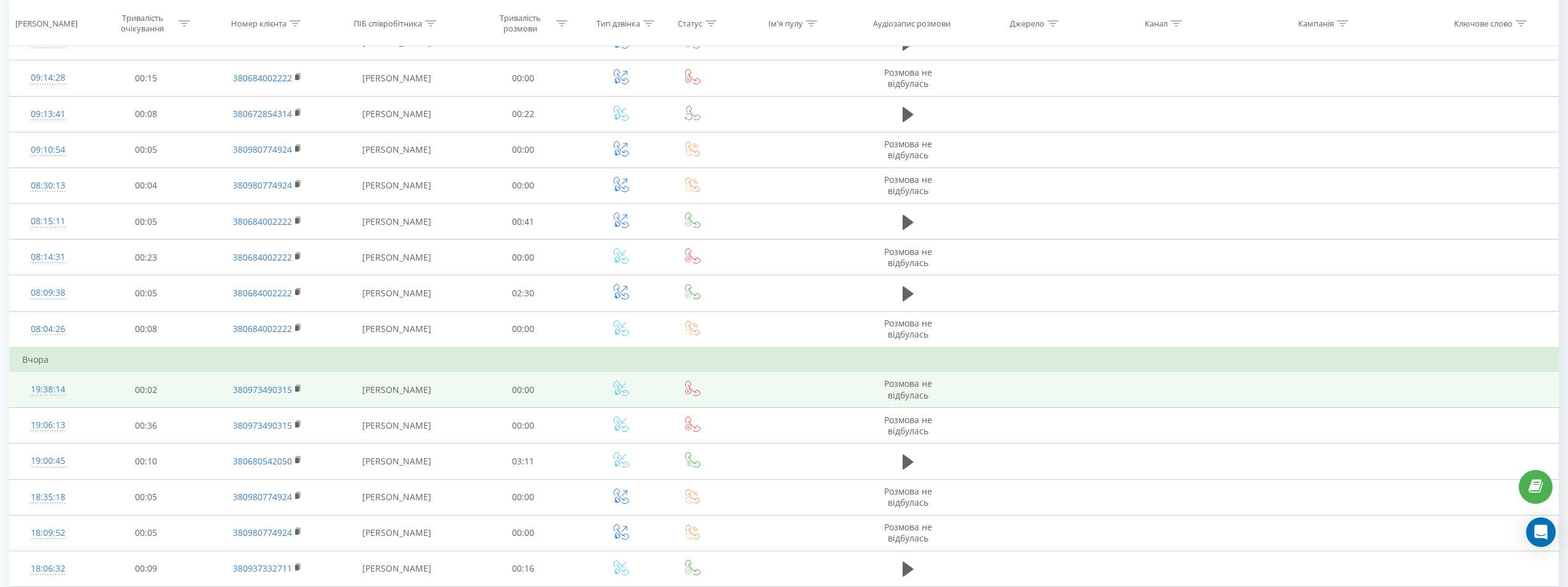
scroll to position [3252, 0]
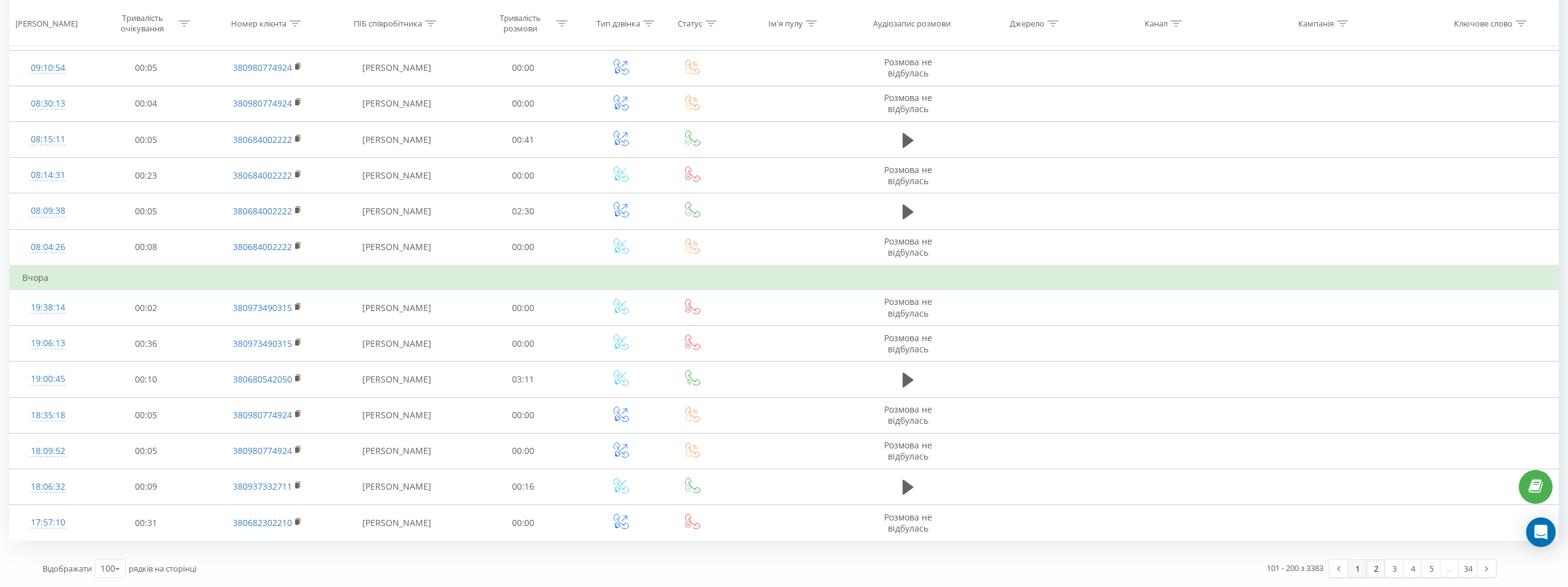
click at [1357, 567] on link "1" at bounding box center [1357, 569] width 18 height 18
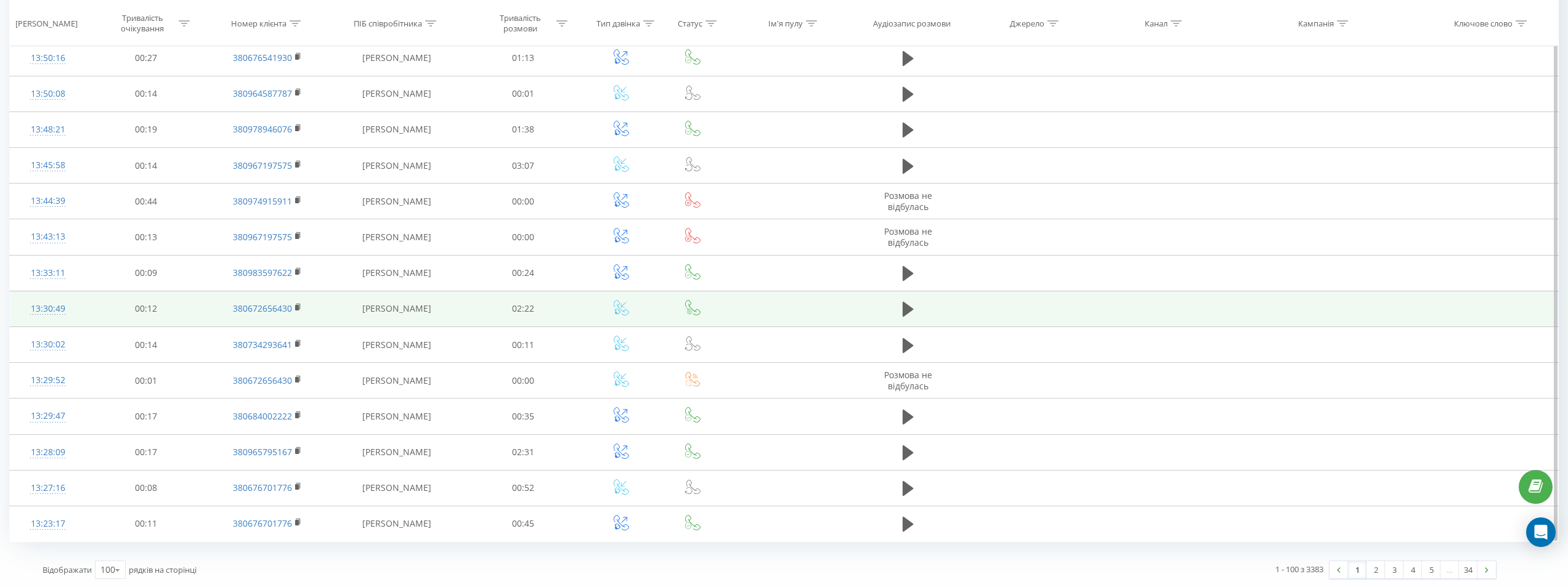
scroll to position [3227, 0]
